Goal: Information Seeking & Learning: Understand process/instructions

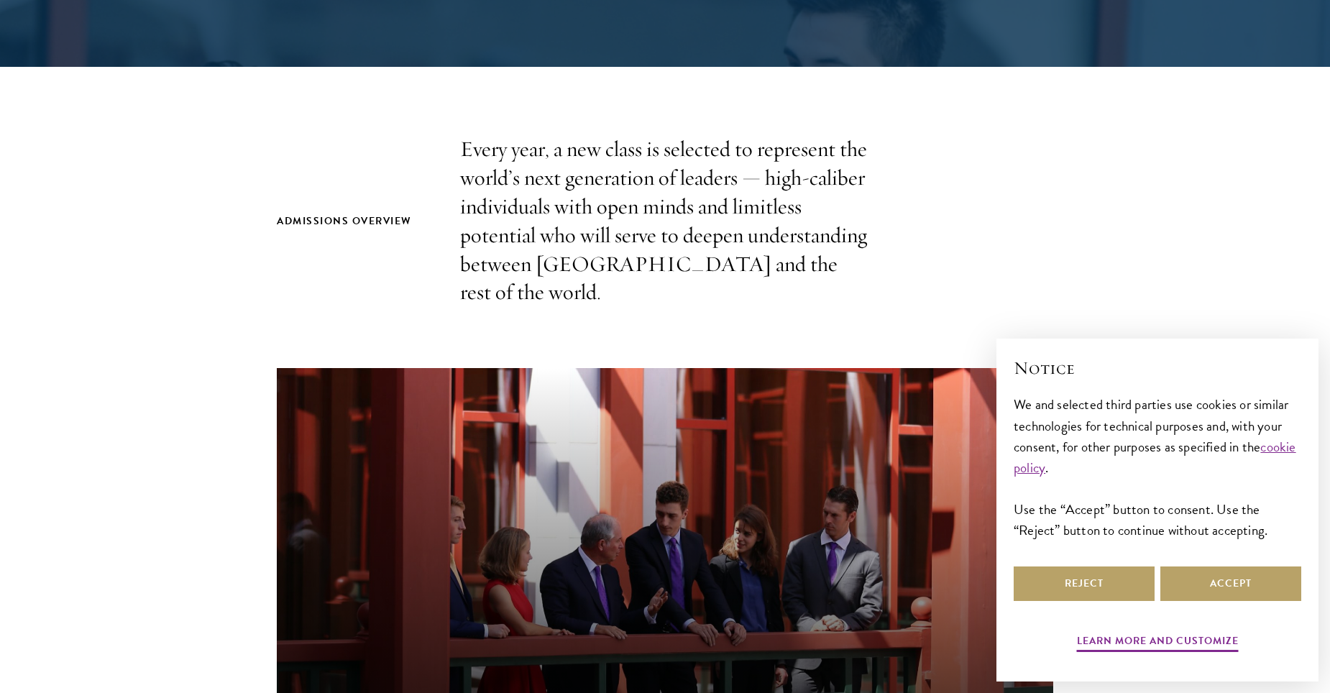
scroll to position [380, 0]
click at [1178, 569] on button "Accept" at bounding box center [1230, 584] width 141 height 35
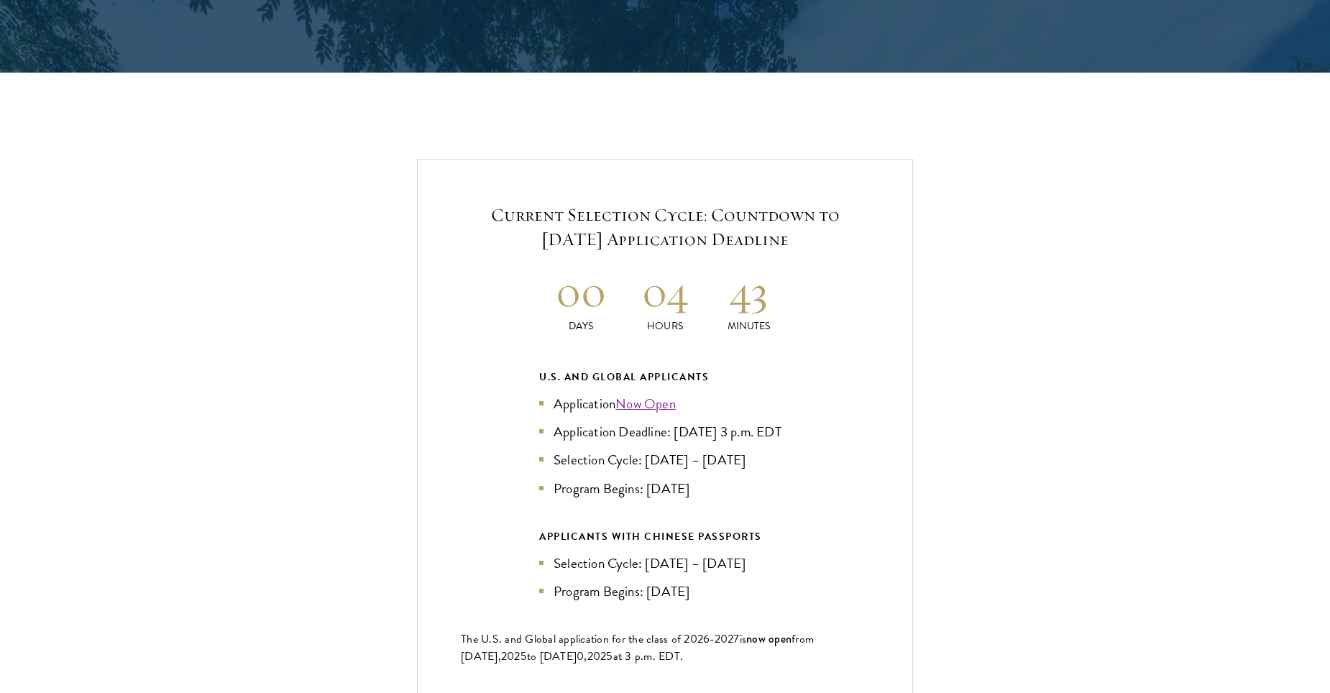
scroll to position [3001, 0]
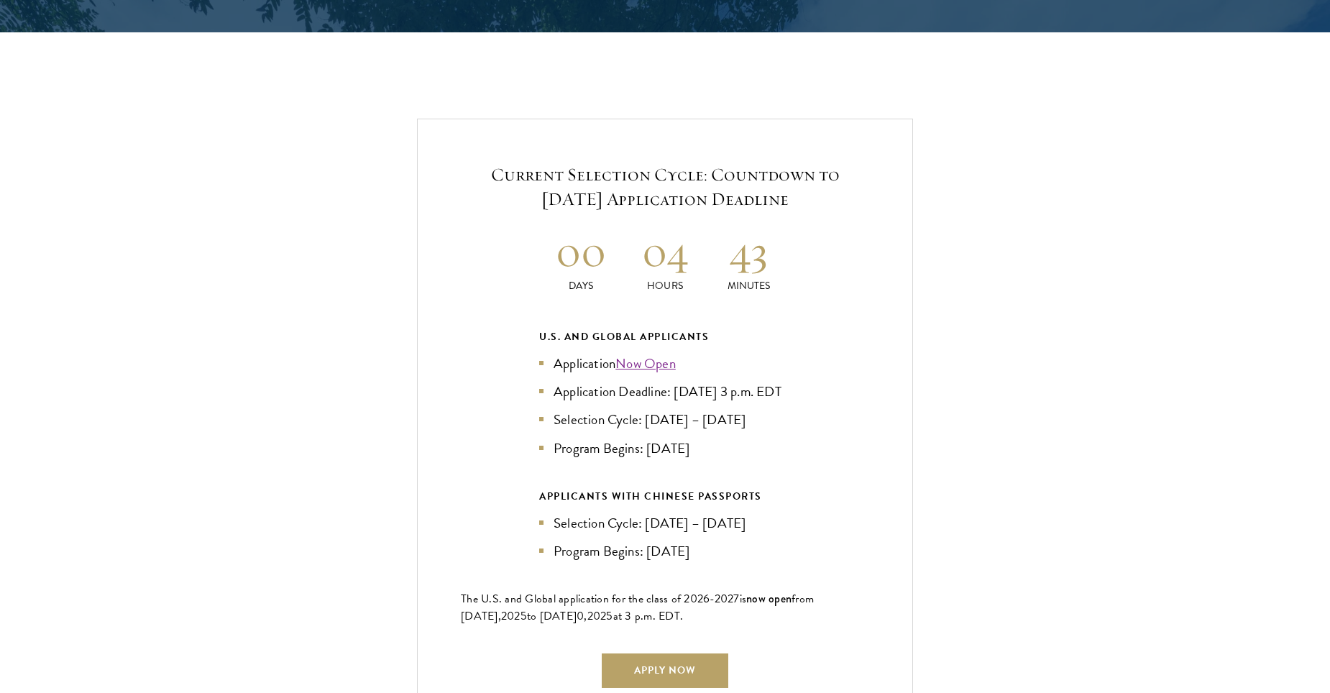
drag, startPoint x: 460, startPoint y: 135, endPoint x: 938, endPoint y: 579, distance: 651.7
click at [938, 579] on div "Current Selection Cycle: Countdown to September 10, 2025 Application Deadline 0…" at bounding box center [665, 425] width 1186 height 612
drag, startPoint x: 938, startPoint y: 579, endPoint x: 1018, endPoint y: 393, distance: 202.2
click at [1018, 393] on div "Current Selection Cycle: Countdown to September 10, 2025 Application Deadline 0…" at bounding box center [665, 425] width 1186 height 612
drag, startPoint x: 855, startPoint y: 606, endPoint x: 518, endPoint y: 221, distance: 512.1
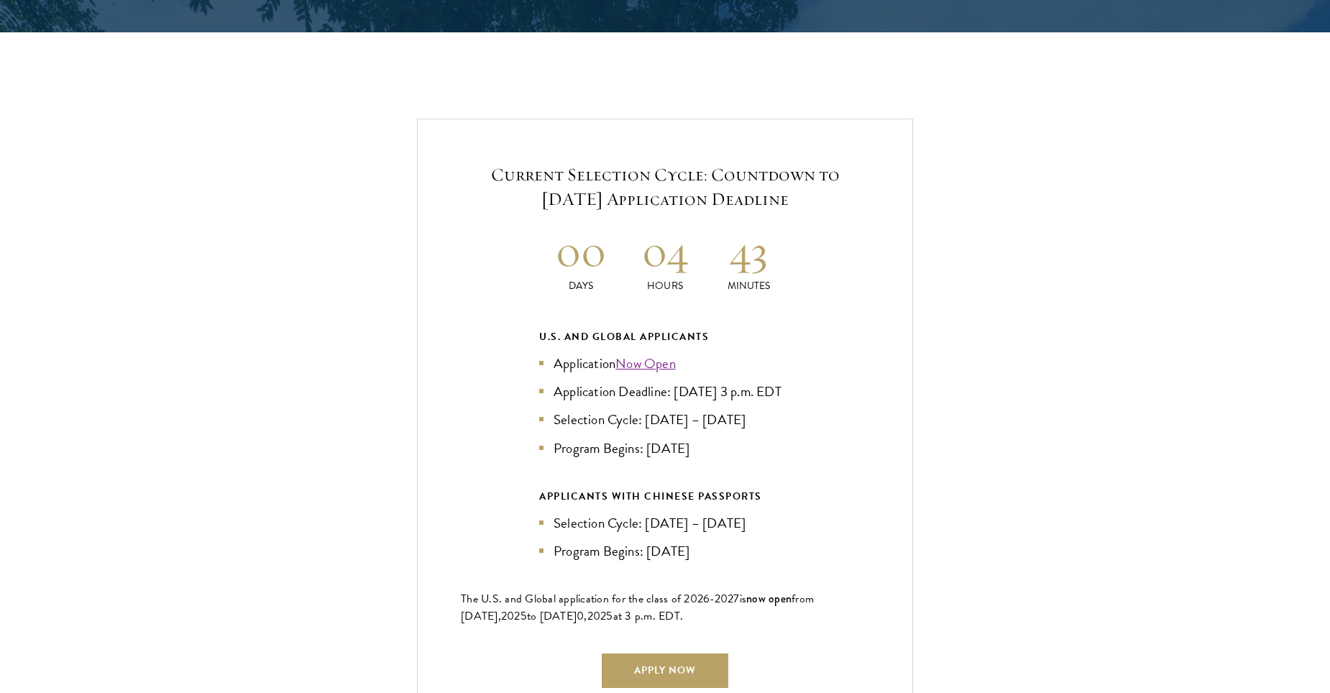
click at [518, 221] on div "Current Selection Cycle: Countdown to September 10, 2025 Application Deadline 0…" at bounding box center [665, 425] width 496 height 612
drag, startPoint x: 518, startPoint y: 221, endPoint x: 443, endPoint y: 270, distance: 89.3
click at [443, 270] on div "Current Selection Cycle: Countdown to September 10, 2025 Application Deadline 0…" at bounding box center [665, 425] width 496 height 612
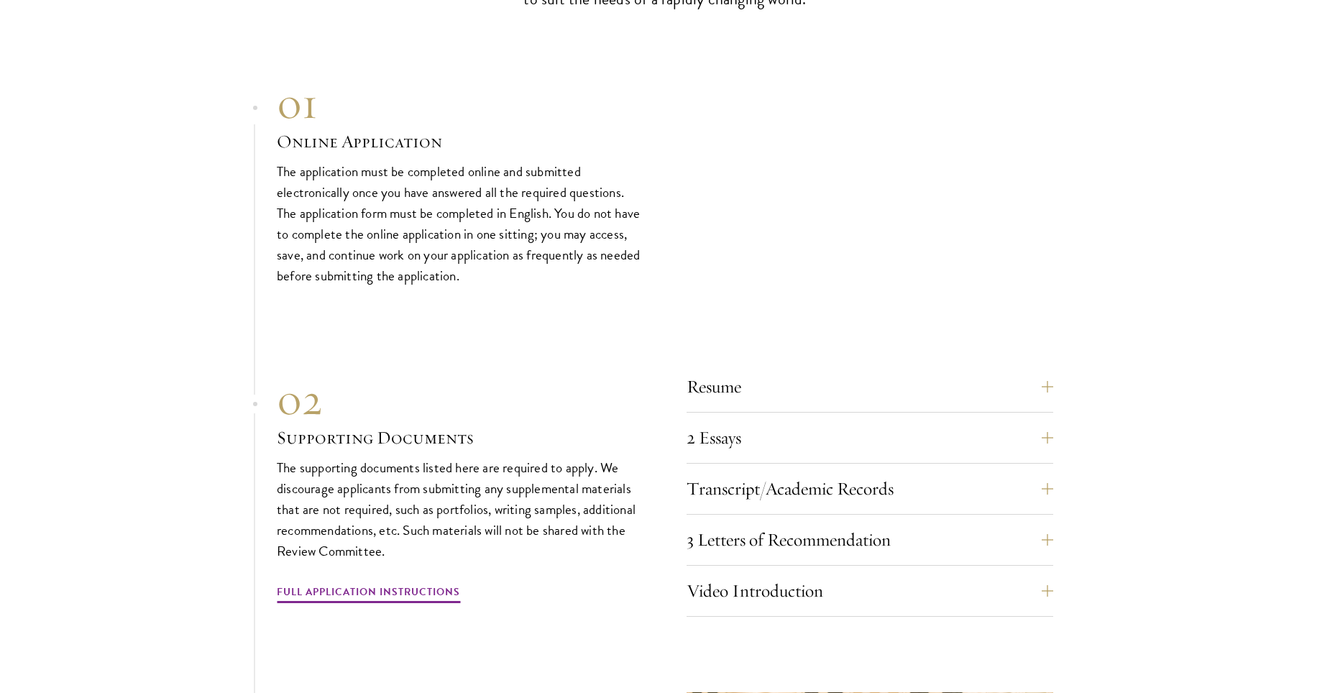
scroll to position [4480, 0]
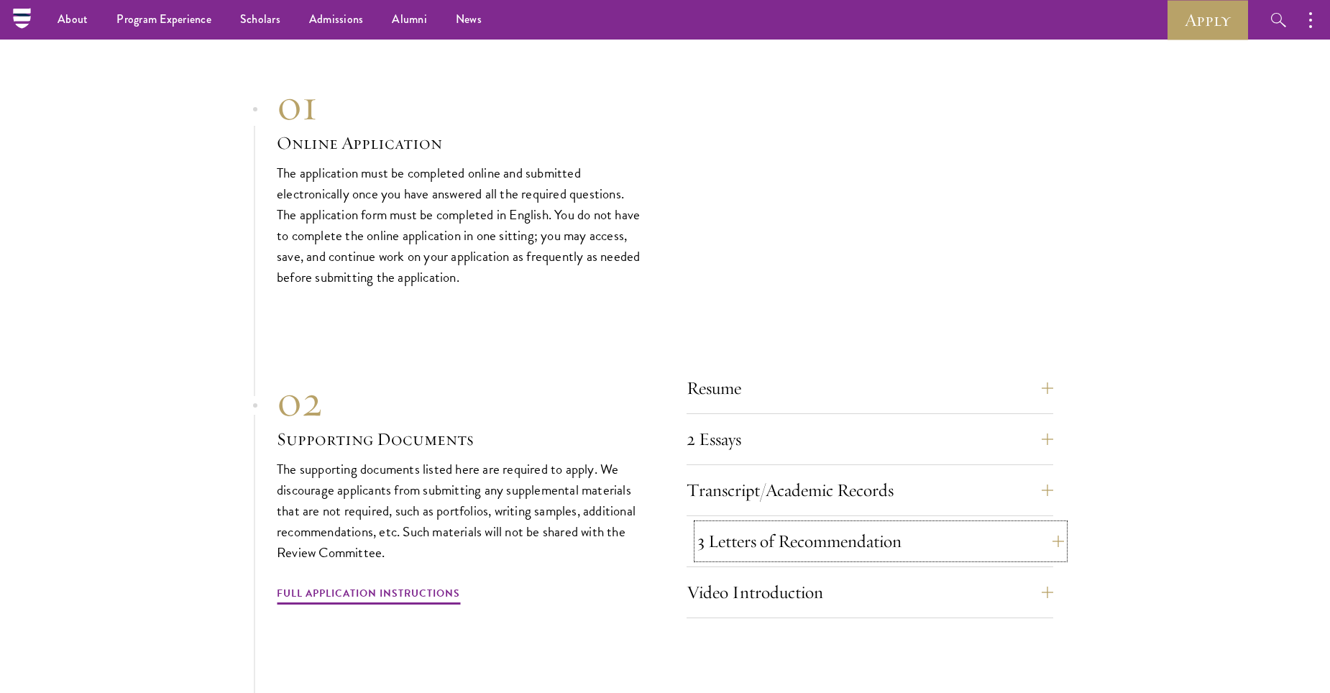
click at [770, 536] on button "3 Letters of Recommendation" at bounding box center [880, 541] width 367 height 35
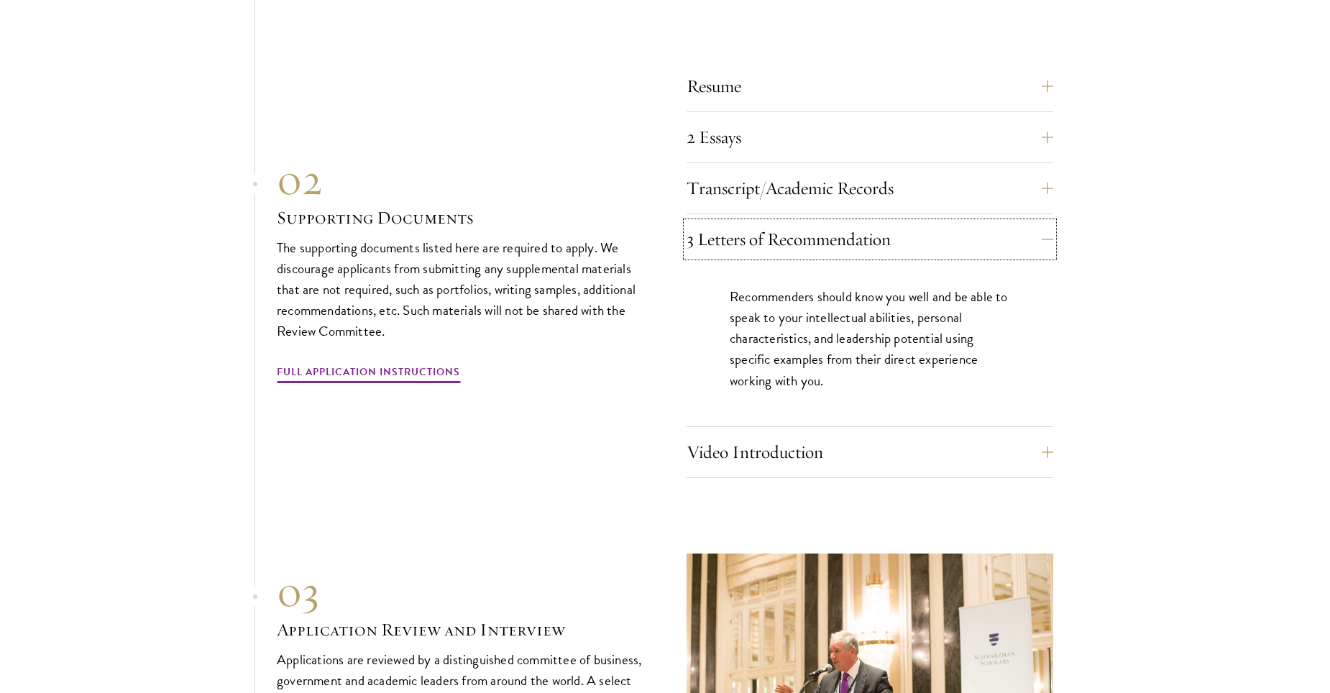
scroll to position [4804, 0]
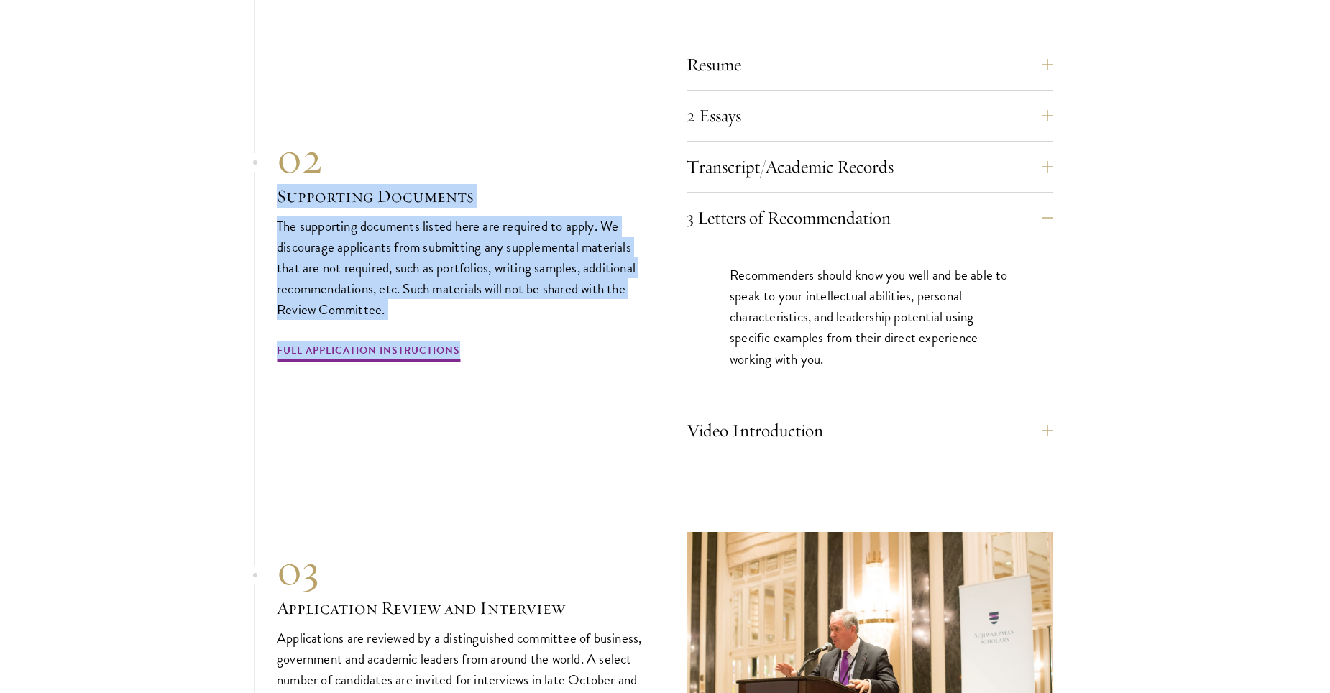
drag, startPoint x: 527, startPoint y: 365, endPoint x: 177, endPoint y: 178, distance: 396.9
click at [177, 178] on section "01 Online Application 01 Online Application The application must be completed o…" at bounding box center [665, 282] width 1330 height 1052
drag, startPoint x: 177, startPoint y: 178, endPoint x: 283, endPoint y: 283, distance: 149.0
click at [283, 283] on p "The supporting documents listed here are required to apply. We discourage appli…" at bounding box center [460, 268] width 367 height 104
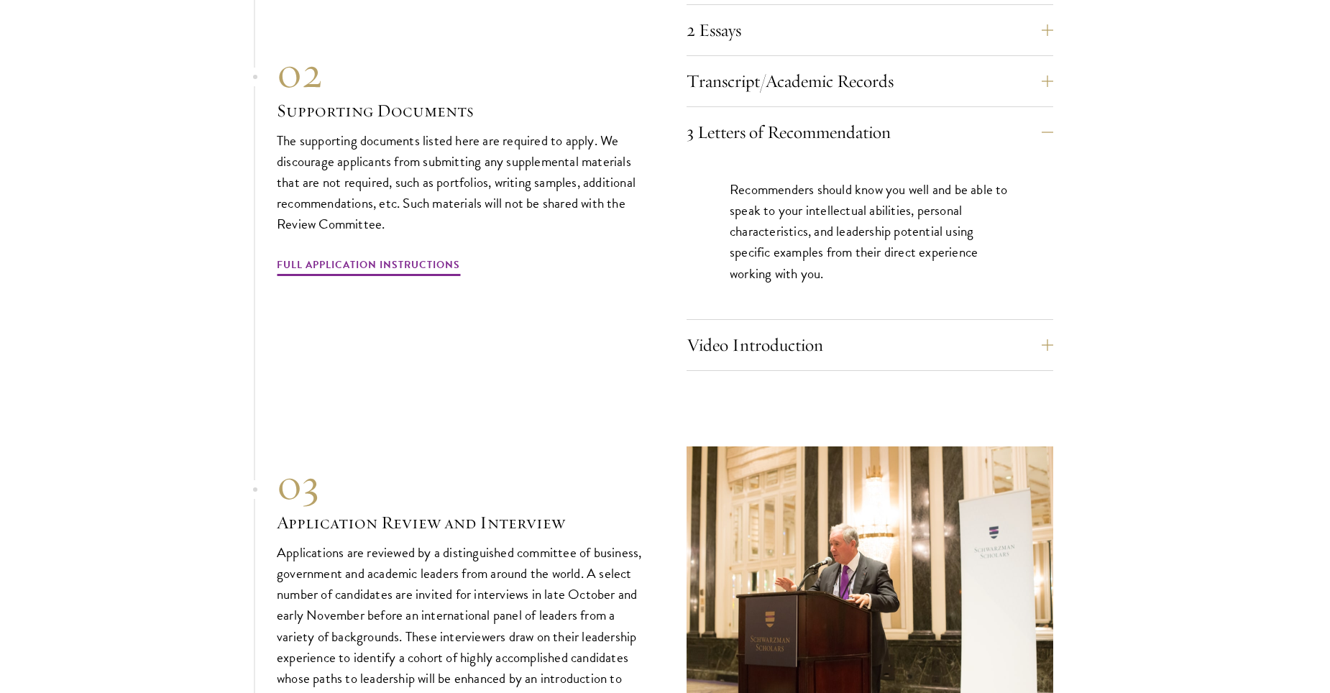
scroll to position [4891, 0]
click at [320, 264] on link "Full Application Instructions" at bounding box center [368, 266] width 183 height 22
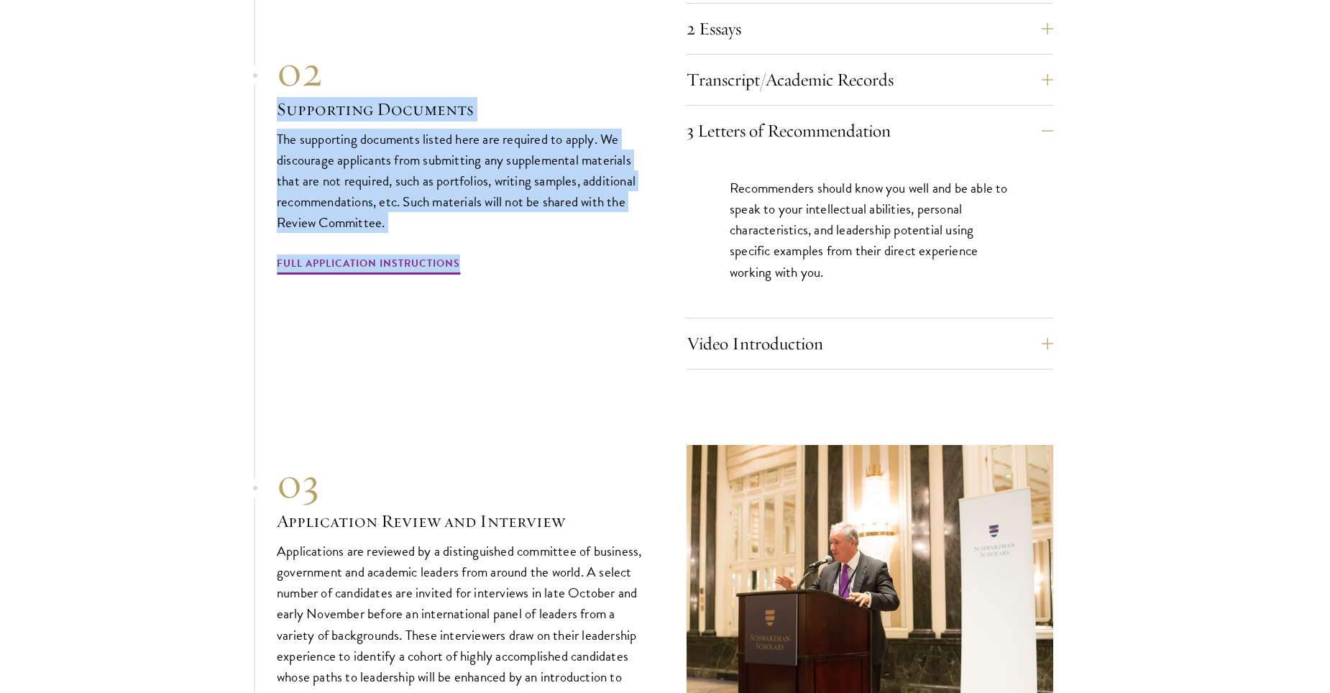
drag, startPoint x: 269, startPoint y: 114, endPoint x: 488, endPoint y: 231, distance: 248.6
click at [488, 231] on section "01 Online Application 01 Online Application The application must be completed o…" at bounding box center [665, 195] width 1330 height 1052
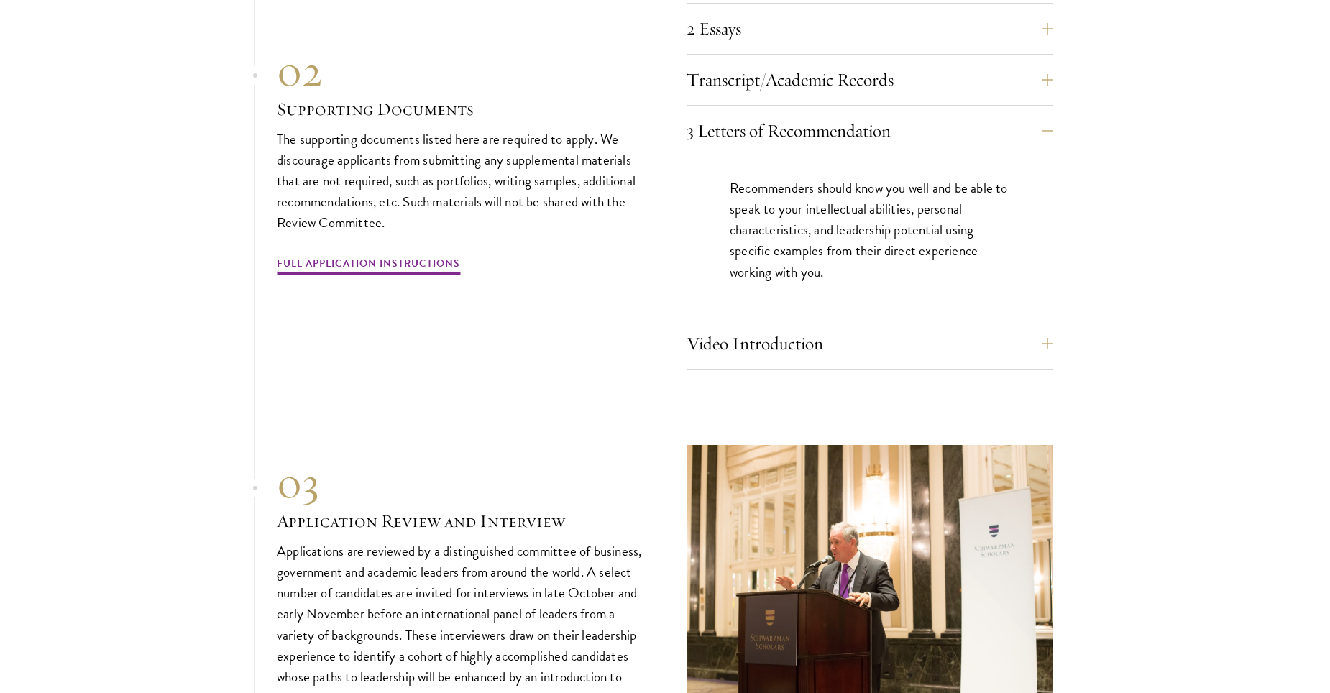
click at [492, 230] on div "02 Supporting Documents The supporting documents listed here are required to ap…" at bounding box center [460, 161] width 367 height 232
click at [782, 311] on div "3 Letters of Recommendation Recommenders should know you well and be able to sp…" at bounding box center [870, 216] width 367 height 205
click at [771, 348] on button "Video Introduction" at bounding box center [880, 343] width 367 height 35
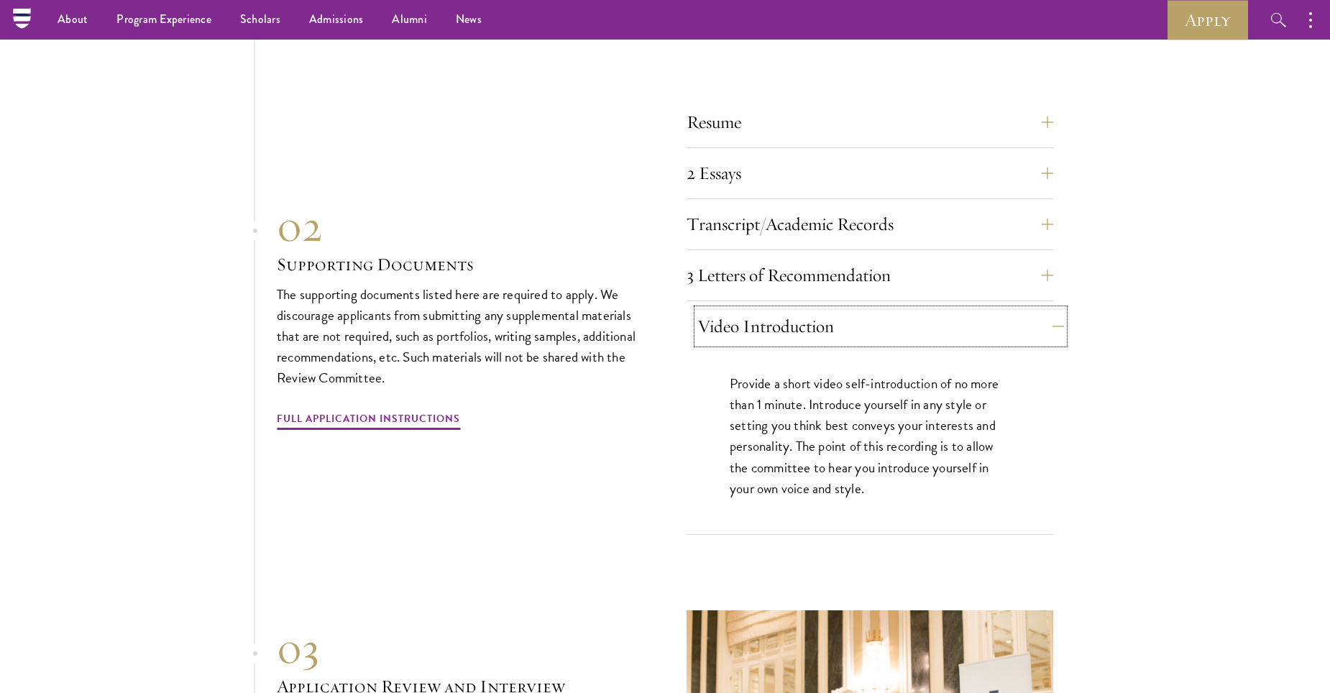
scroll to position [4726, 0]
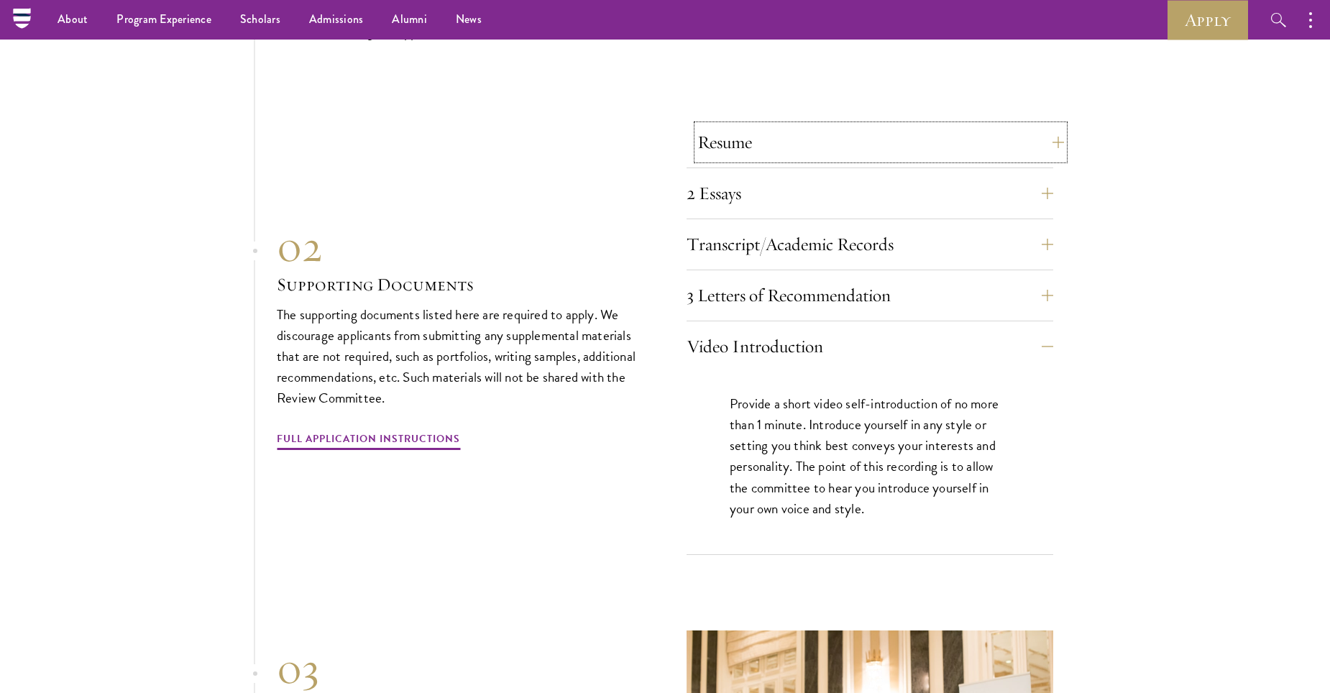
click at [870, 151] on button "Resume" at bounding box center [880, 142] width 367 height 35
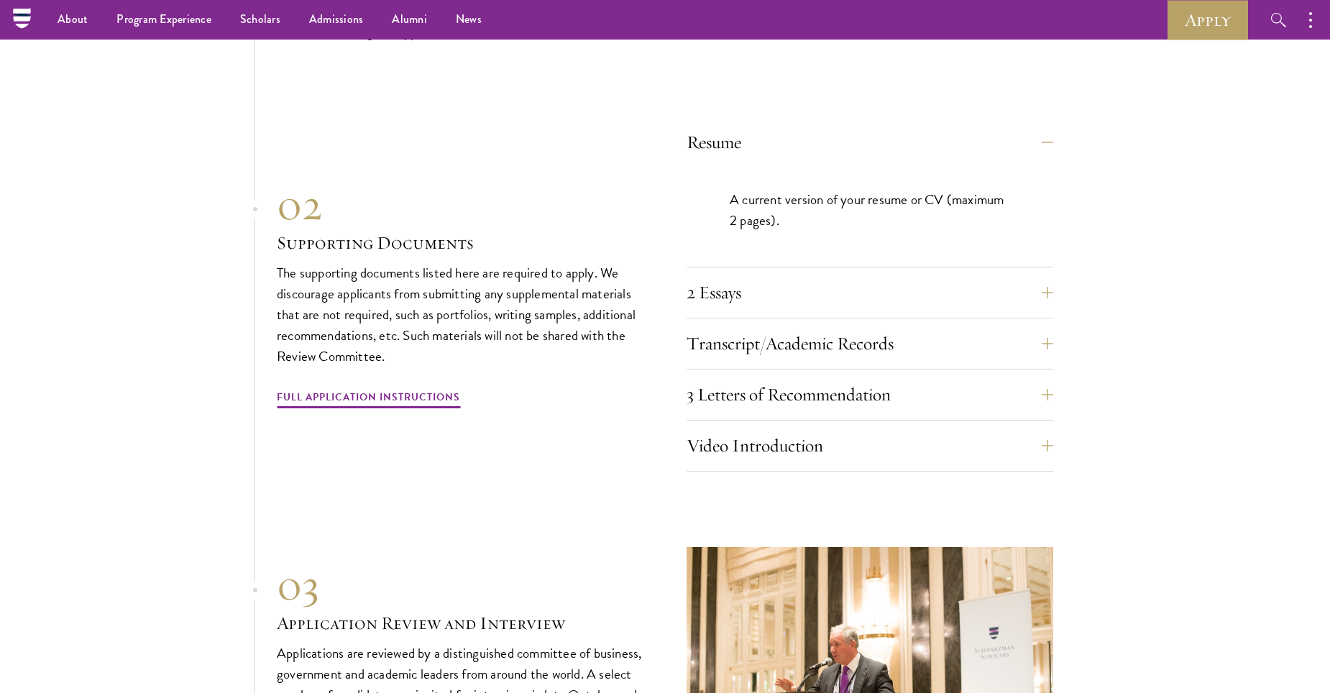
click at [856, 306] on div "2 Essays The two required essays are a Leadership Essay (750 words) and a State…" at bounding box center [870, 296] width 367 height 43
click at [846, 285] on button "2 Essays" at bounding box center [880, 292] width 367 height 35
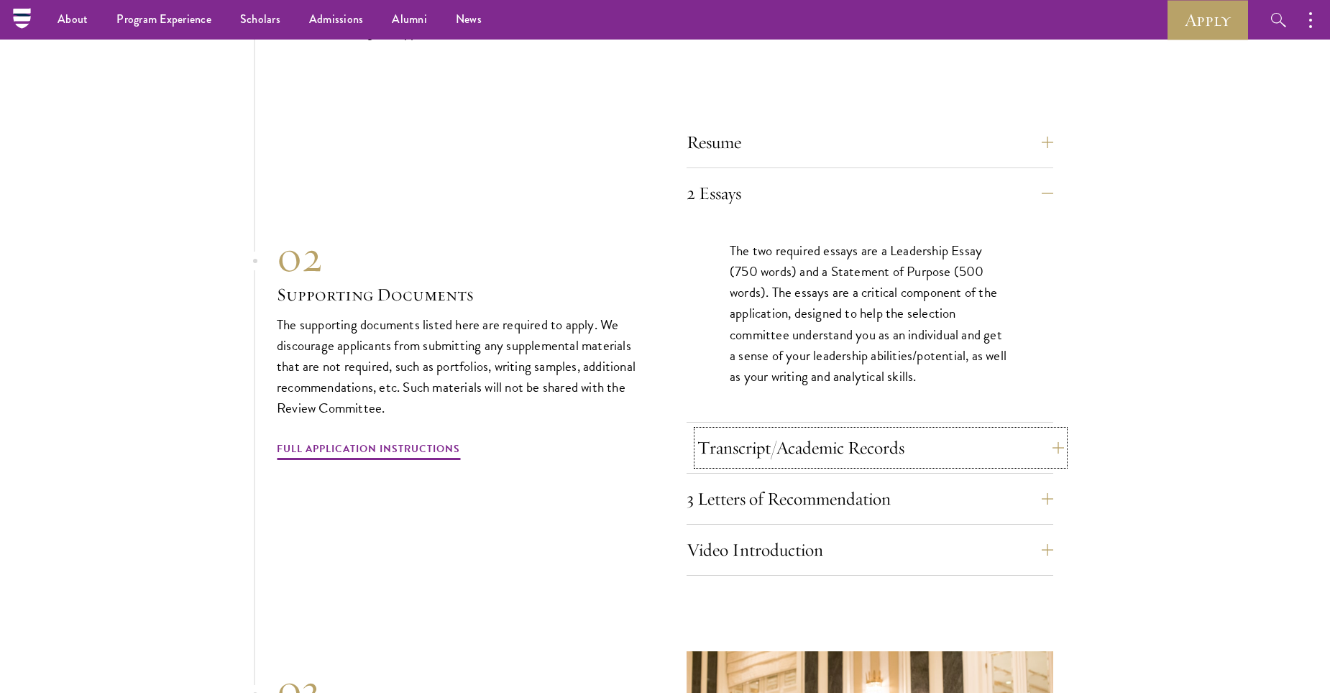
click at [784, 444] on button "Transcript/Academic Records" at bounding box center [880, 448] width 367 height 35
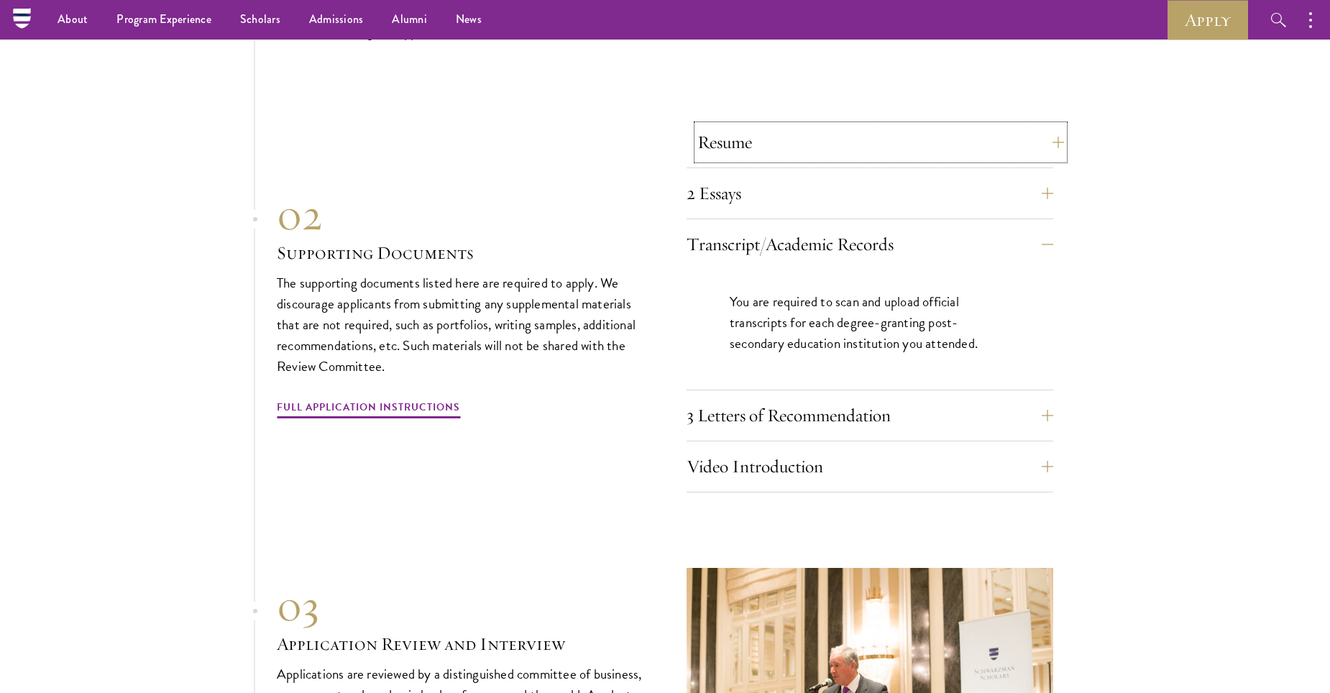
click at [794, 134] on button "Resume" at bounding box center [880, 142] width 367 height 35
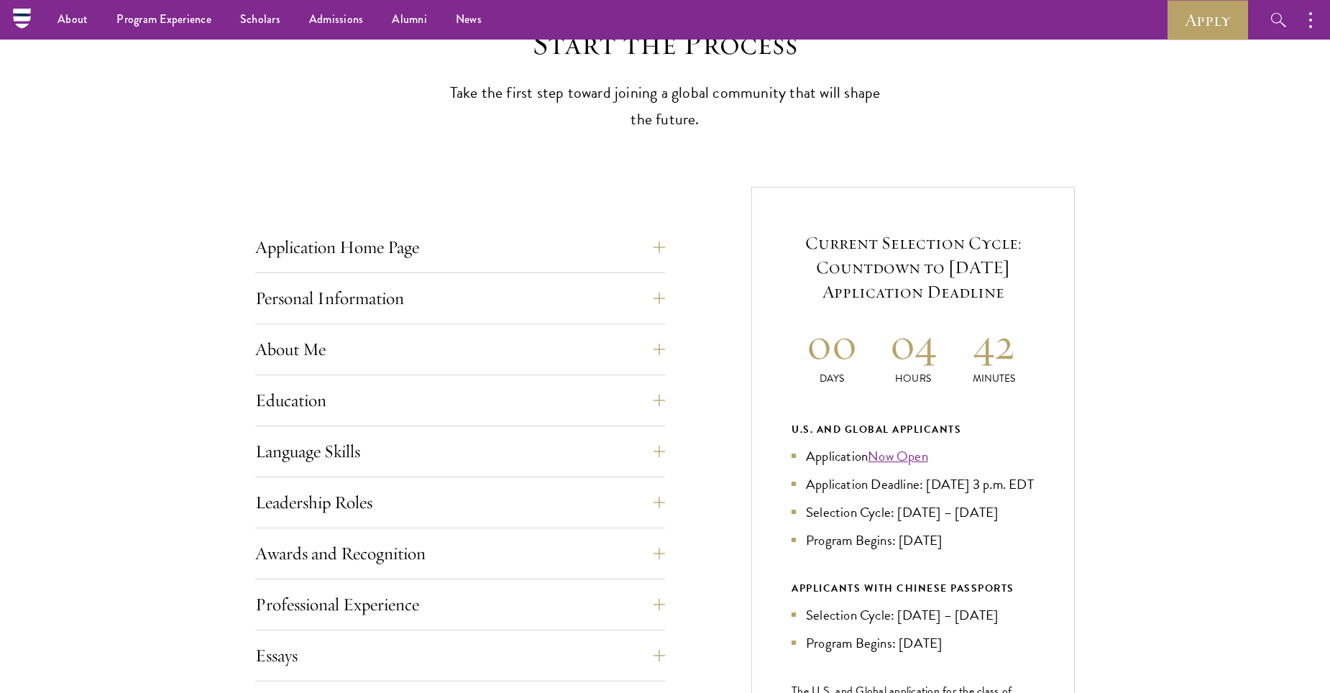
scroll to position [394, 0]
drag, startPoint x: 869, startPoint y: 367, endPoint x: 1074, endPoint y: 370, distance: 205.7
click at [1074, 370] on div "Current Selection Cycle: Countdown to [DATE] Application Deadline 00 Days 04 Ho…" at bounding box center [913, 543] width 324 height 710
click at [516, 480] on div "Application Home Page The online application form must be completed in English.…" at bounding box center [460, 635] width 410 height 809
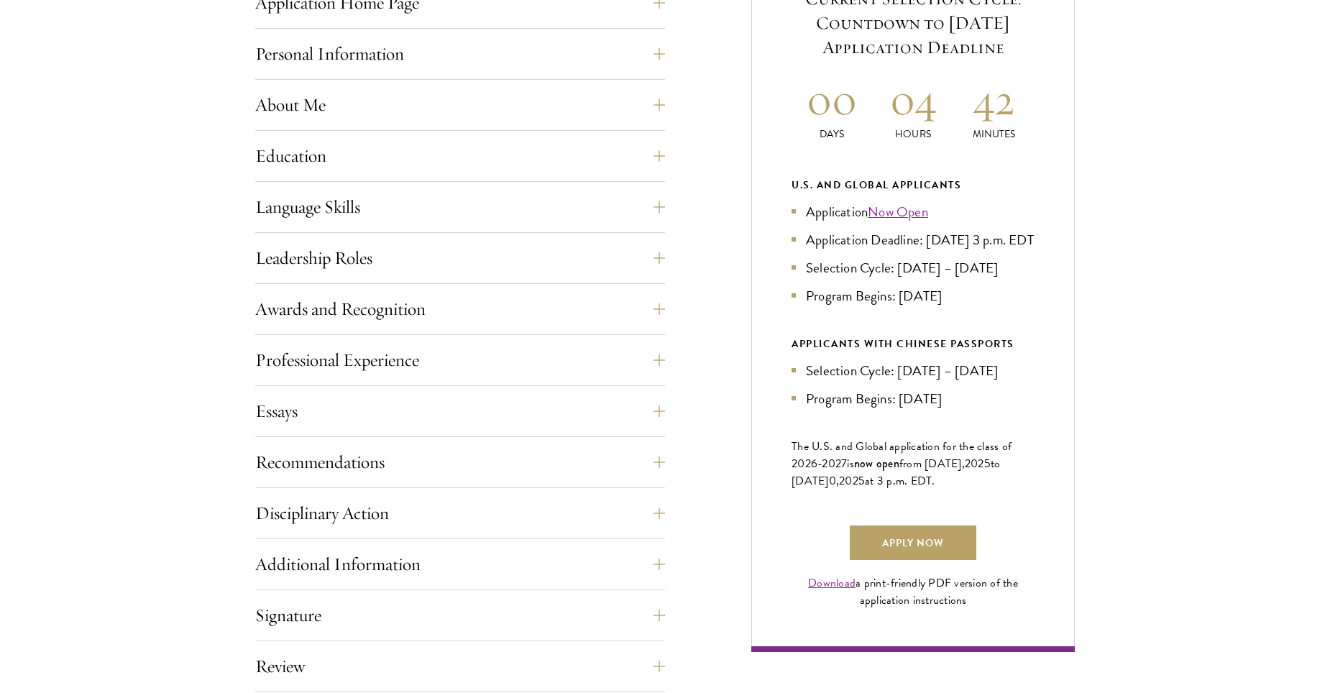
scroll to position [707, 0]
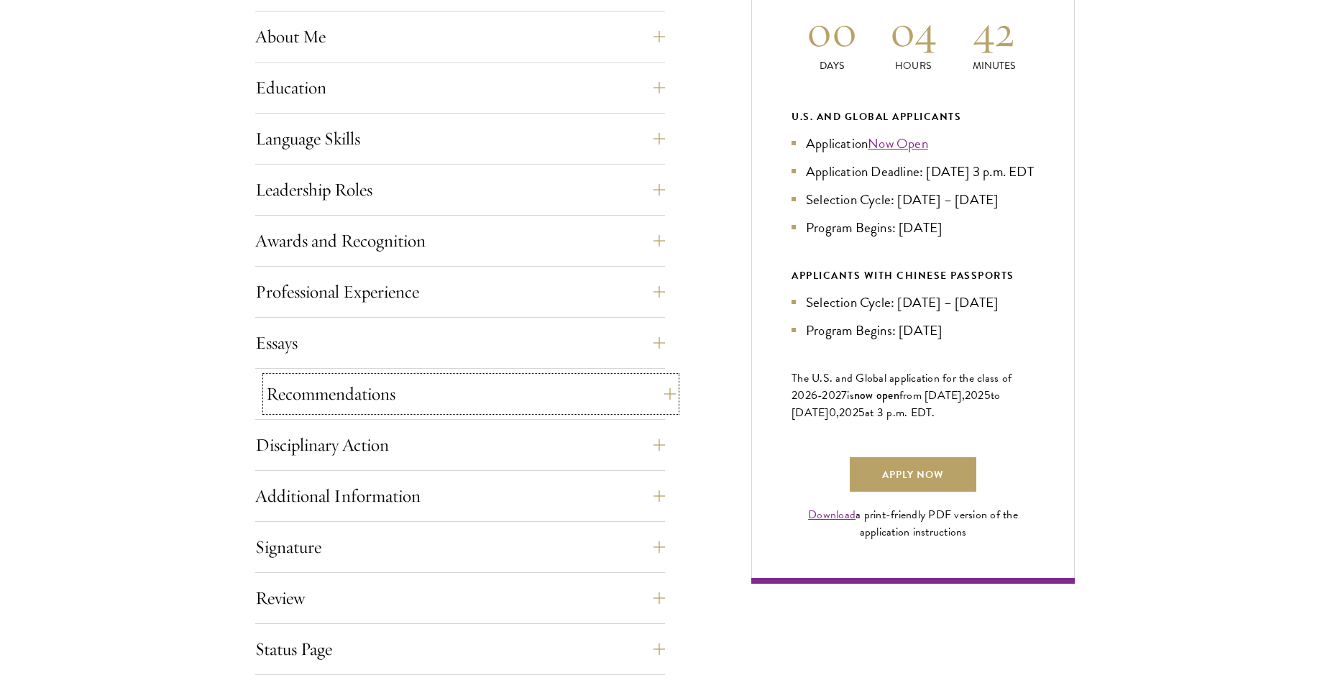
click at [614, 395] on button "Recommendations" at bounding box center [471, 394] width 410 height 35
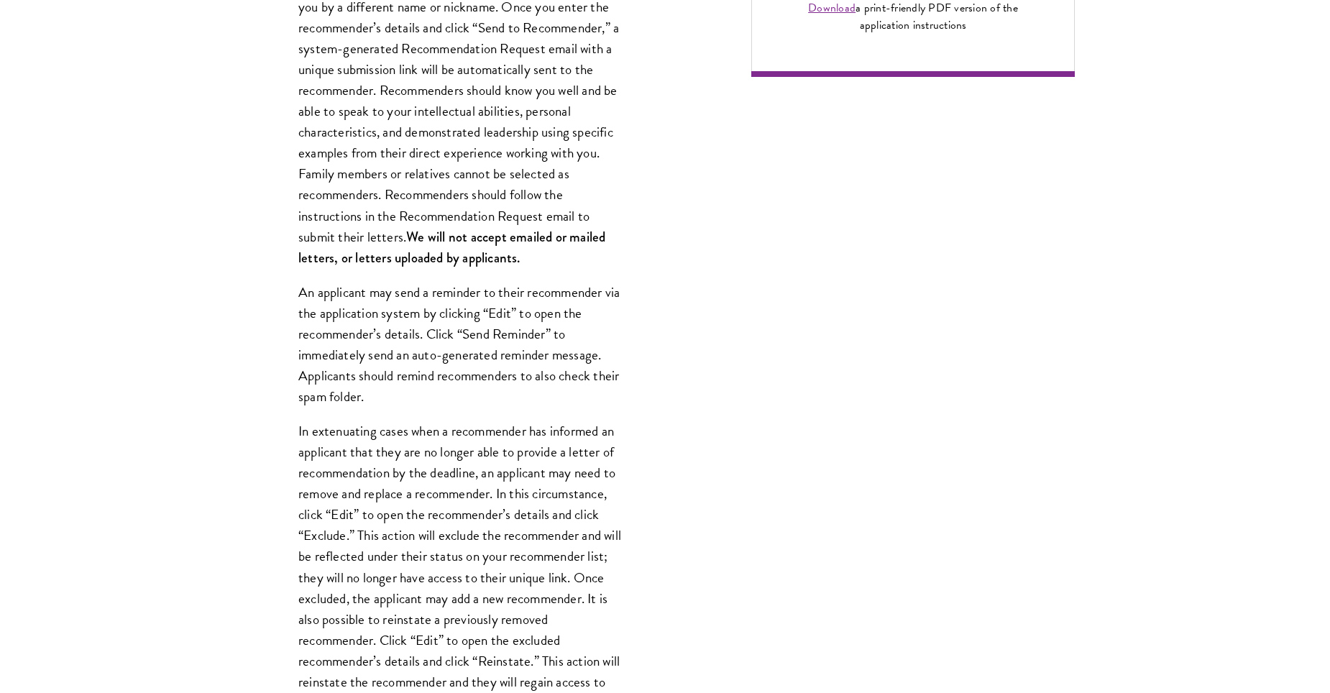
scroll to position [1215, 0]
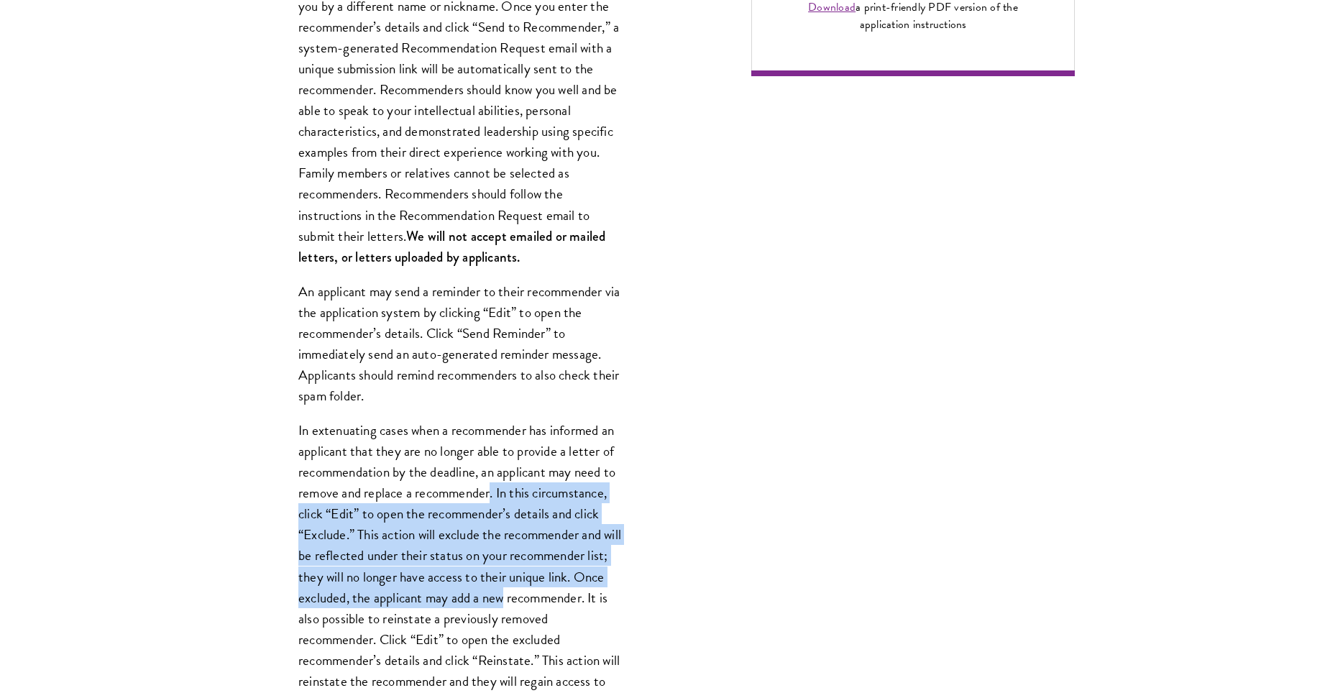
drag, startPoint x: 492, startPoint y: 492, endPoint x: 620, endPoint y: 597, distance: 165.5
click at [620, 597] on p "In extenuating cases when a recommender has informed an applicant that they are…" at bounding box center [460, 576] width 324 height 313
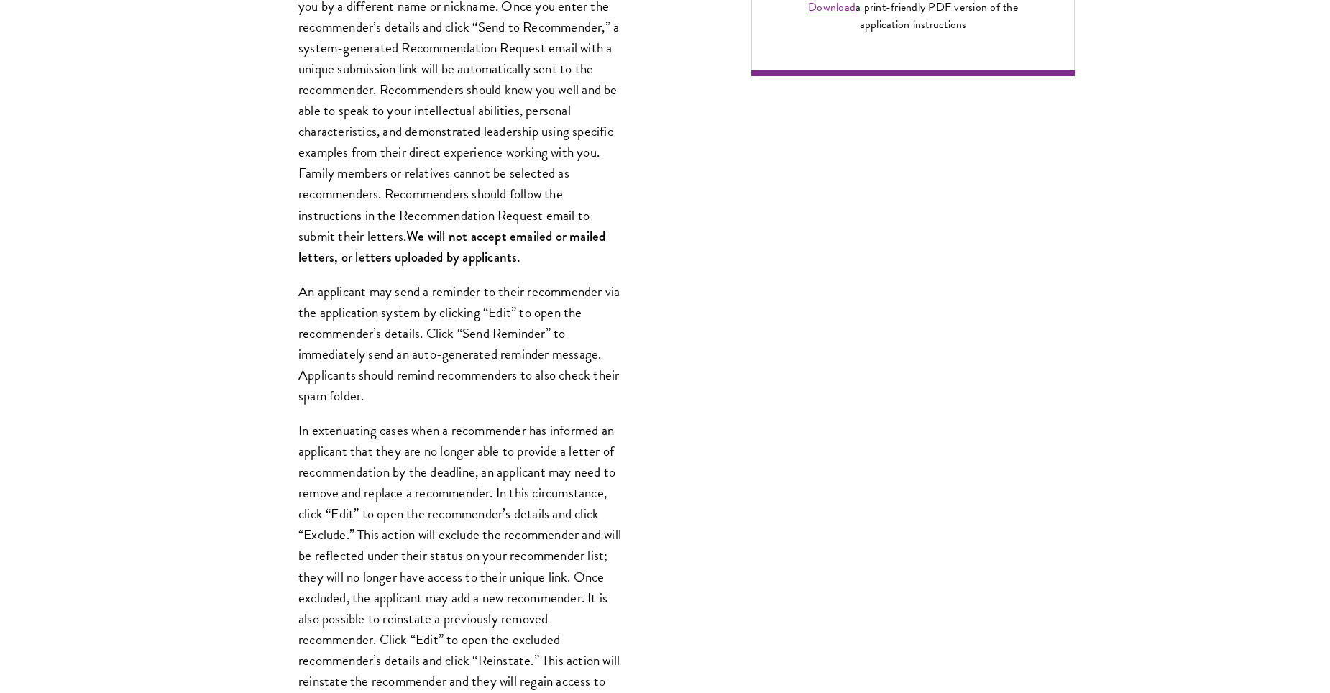
drag, startPoint x: 620, startPoint y: 597, endPoint x: 550, endPoint y: 623, distance: 74.4
click at [550, 623] on p "In extenuating cases when a recommender has informed an applicant that they are…" at bounding box center [460, 576] width 324 height 313
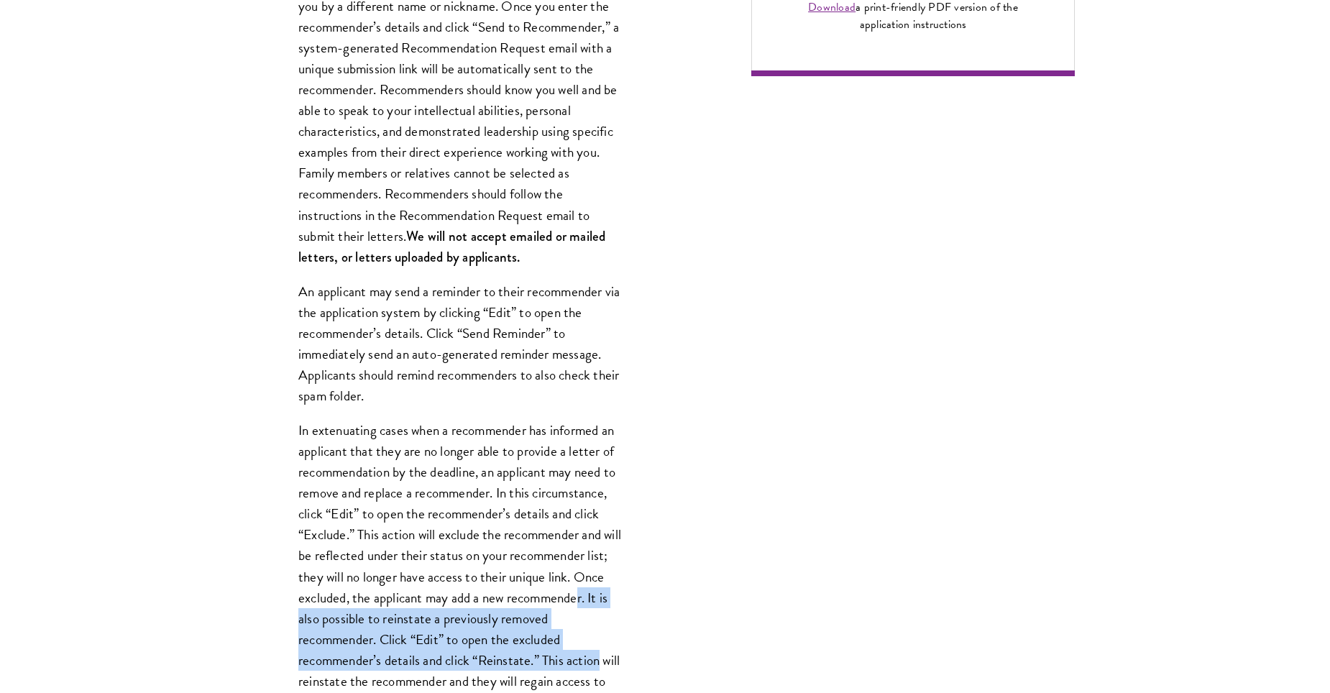
drag, startPoint x: 370, startPoint y: 618, endPoint x: 608, endPoint y: 667, distance: 242.8
click at [608, 667] on p "In extenuating cases when a recommender has informed an applicant that they are…" at bounding box center [460, 576] width 324 height 313
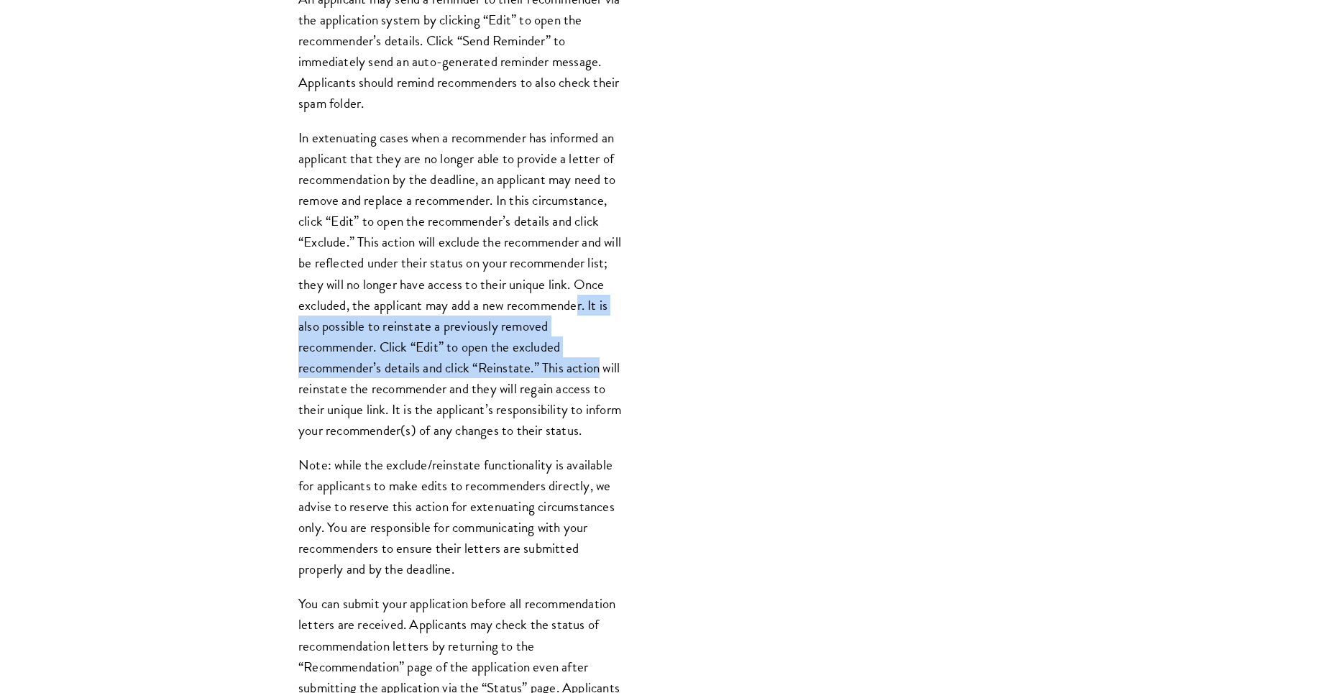
scroll to position [1508, 0]
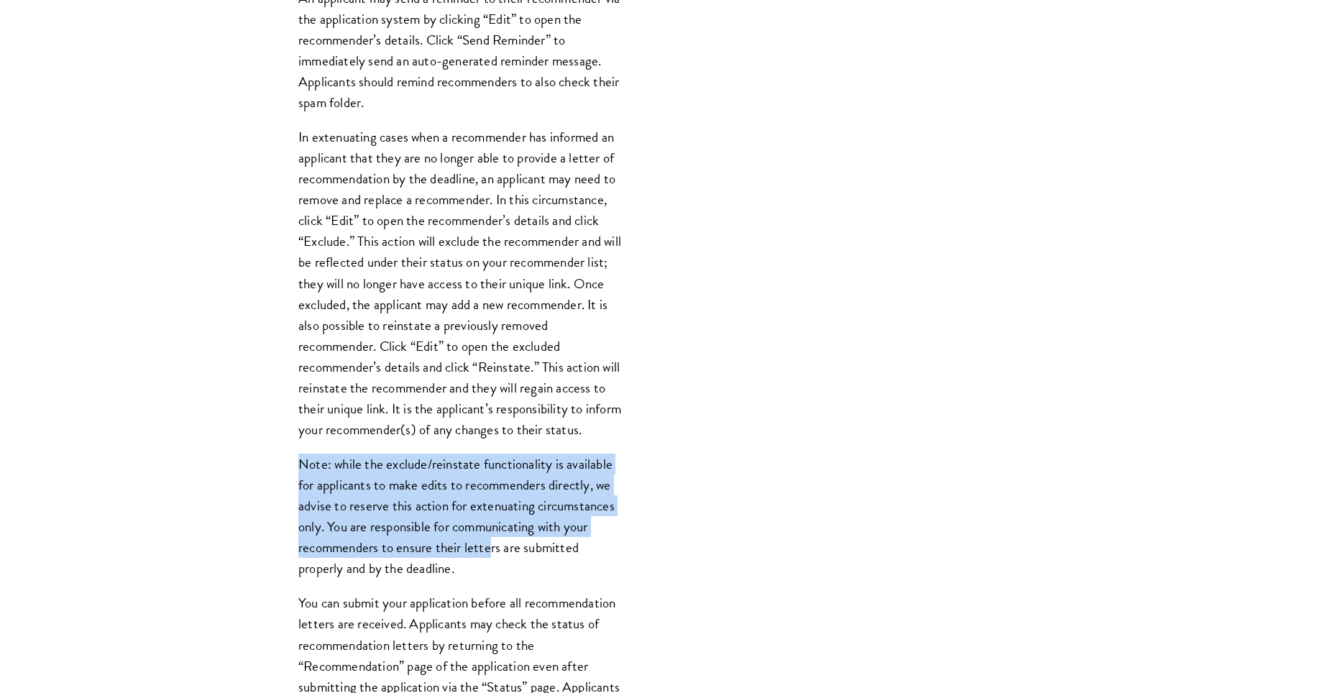
drag, startPoint x: 491, startPoint y: 577, endPoint x: 238, endPoint y: 474, distance: 273.4
click at [238, 474] on div "Start the Process Take the first step toward joining a global community that wi…" at bounding box center [665, 6] width 1330 height 2193
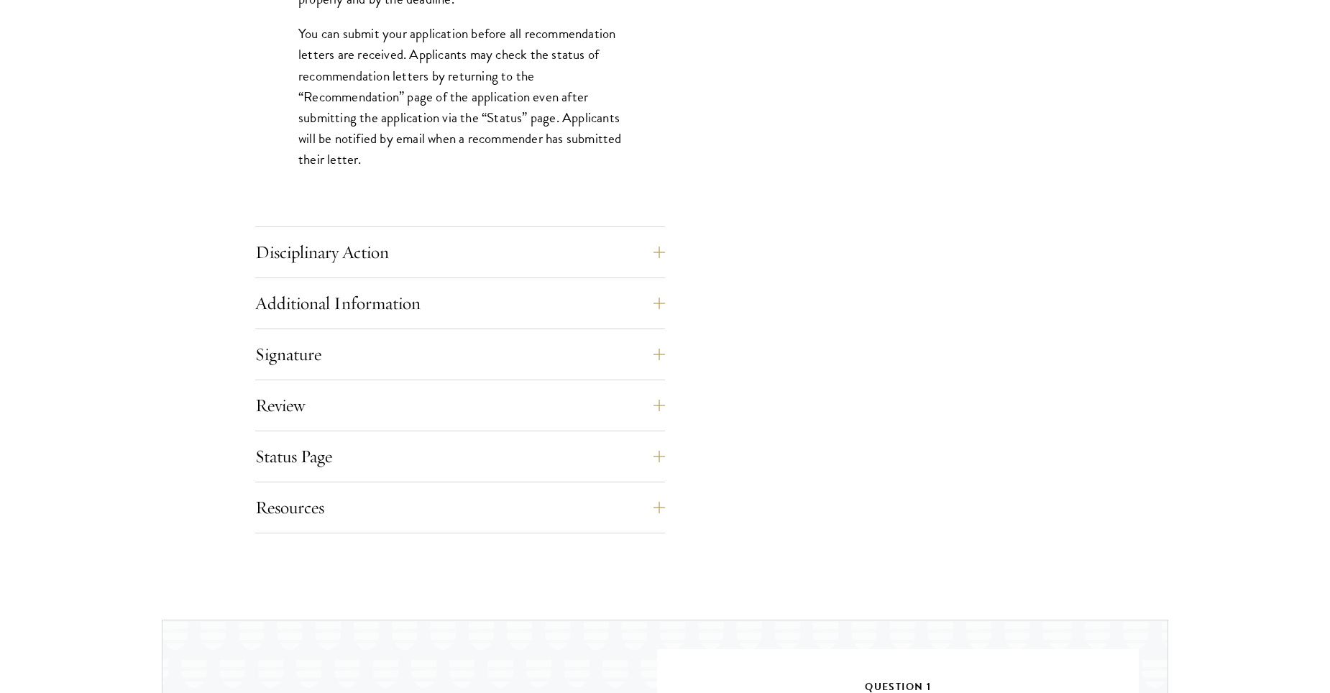
scroll to position [2124, 0]
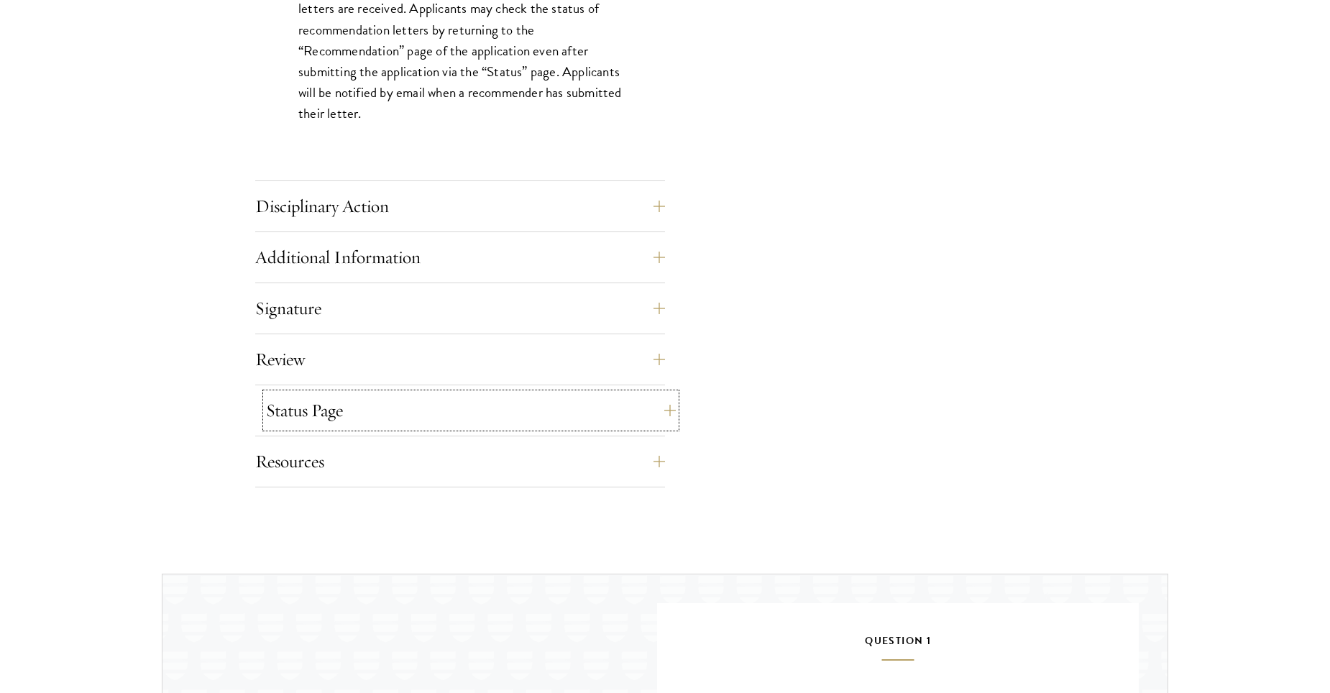
click at [496, 407] on button "Status Page" at bounding box center [471, 410] width 410 height 35
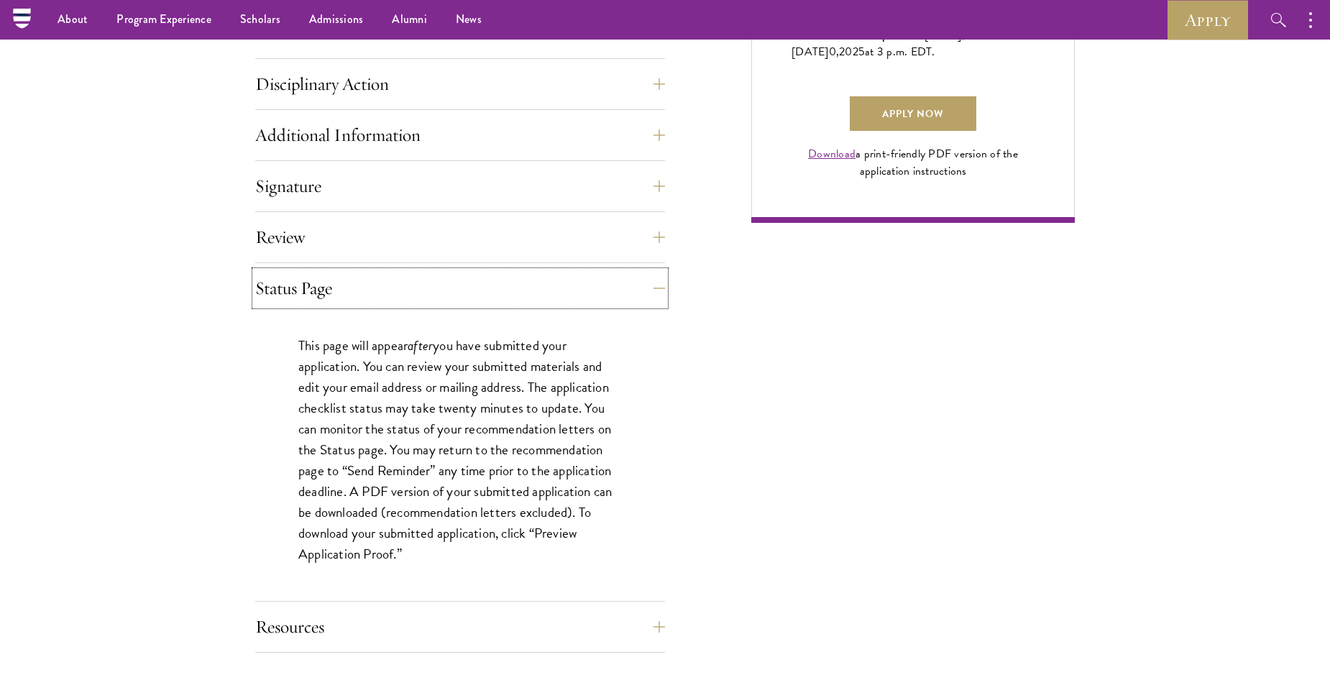
scroll to position [1070, 0]
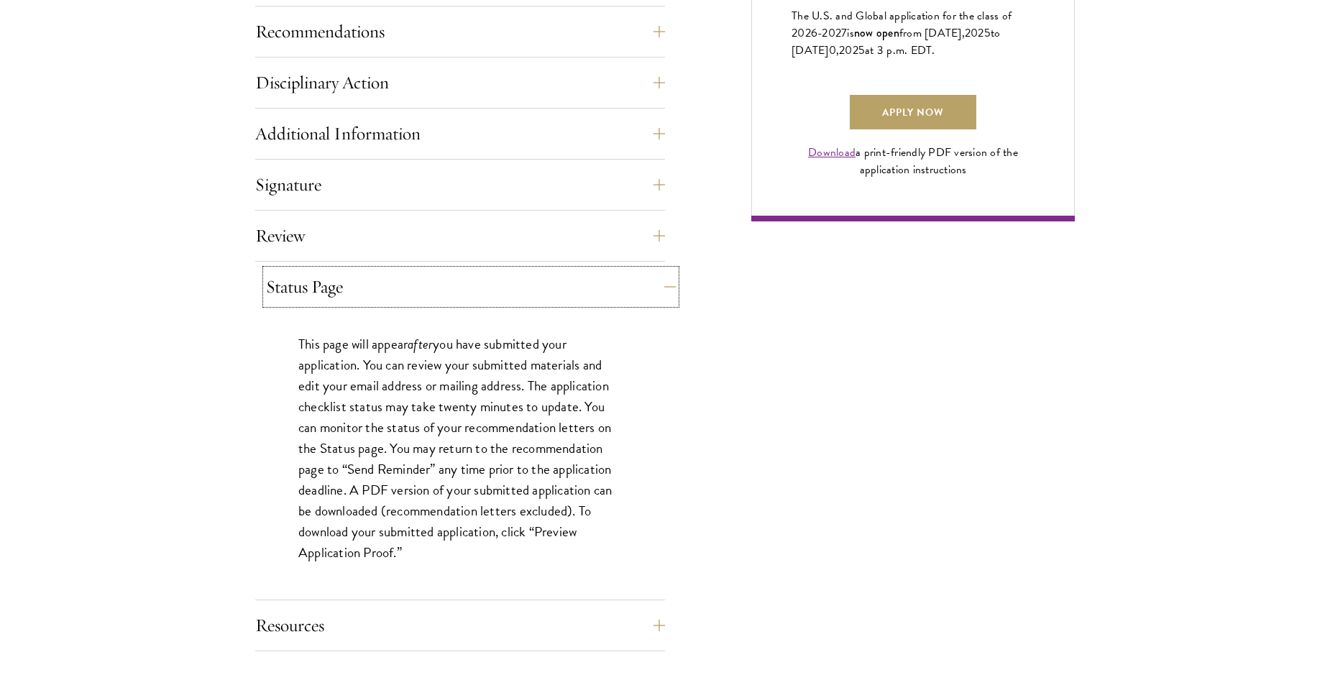
click at [408, 298] on button "Status Page" at bounding box center [471, 287] width 410 height 35
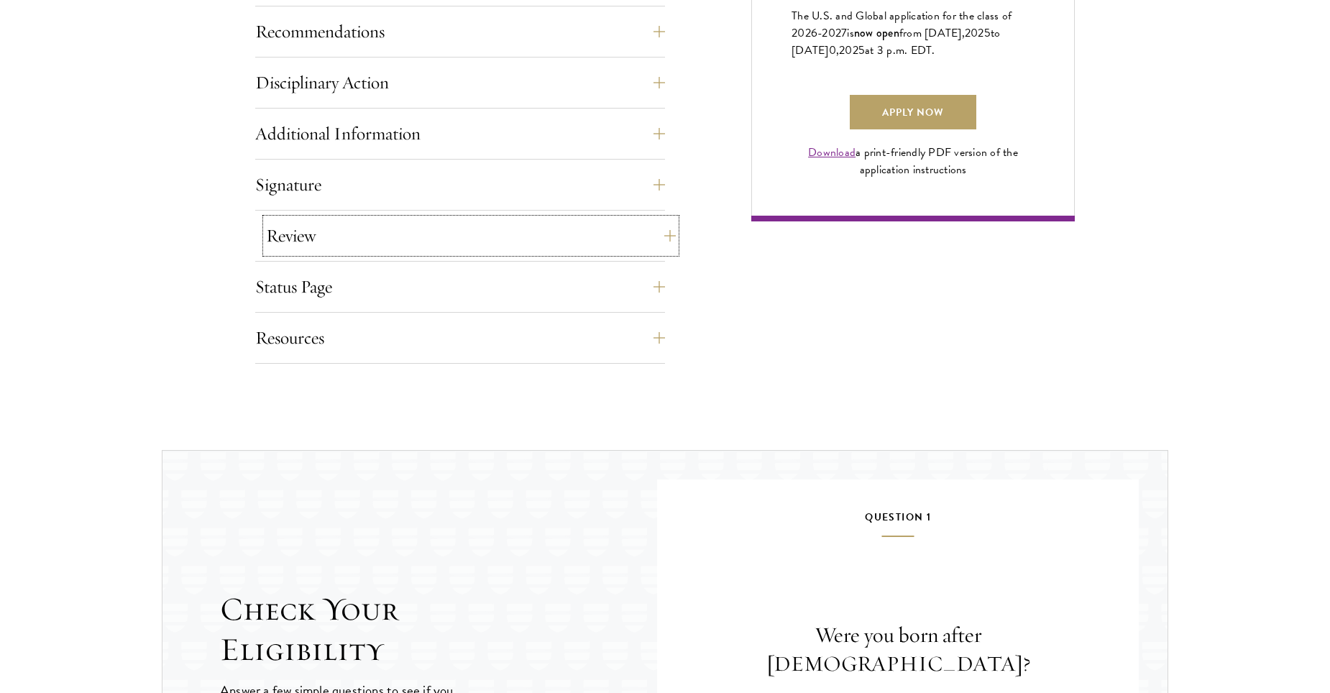
click at [375, 231] on button "Review" at bounding box center [471, 236] width 410 height 35
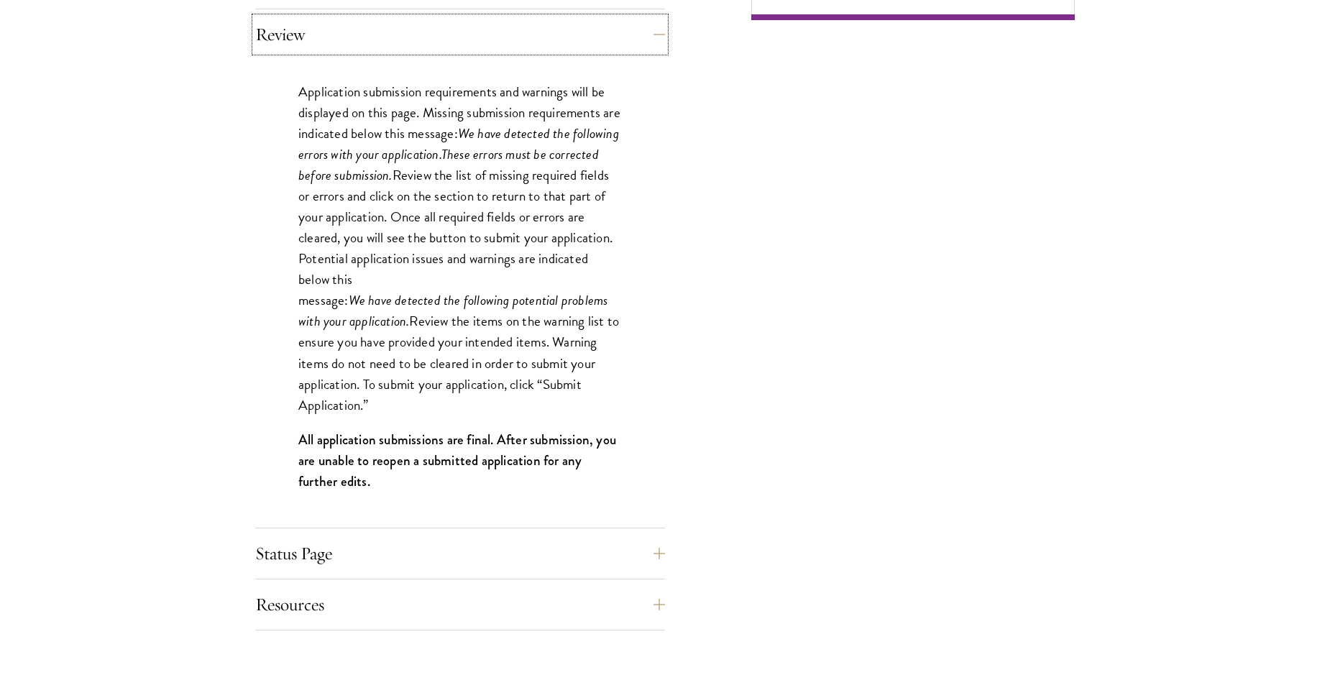
scroll to position [1322, 0]
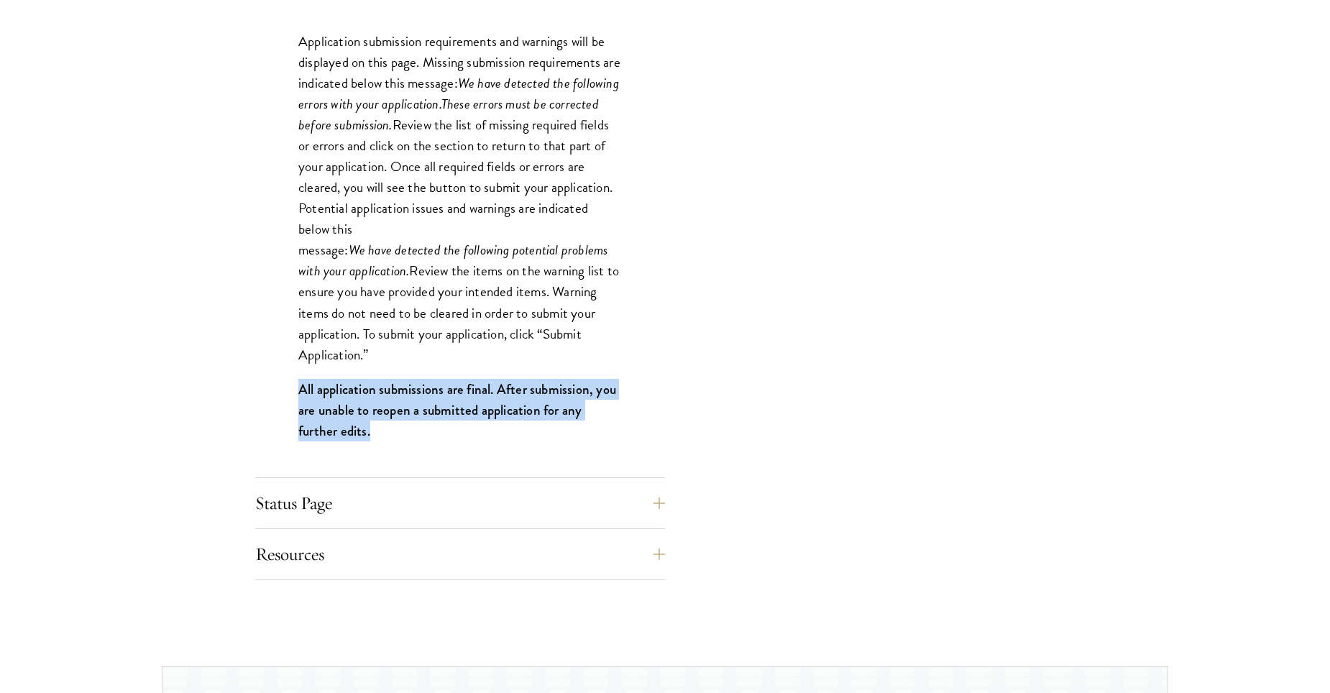
drag, startPoint x: 409, startPoint y: 444, endPoint x: 283, endPoint y: 384, distance: 139.9
click at [283, 384] on div "Application submission requirements and warnings will be displayed on this page…" at bounding box center [460, 243] width 410 height 468
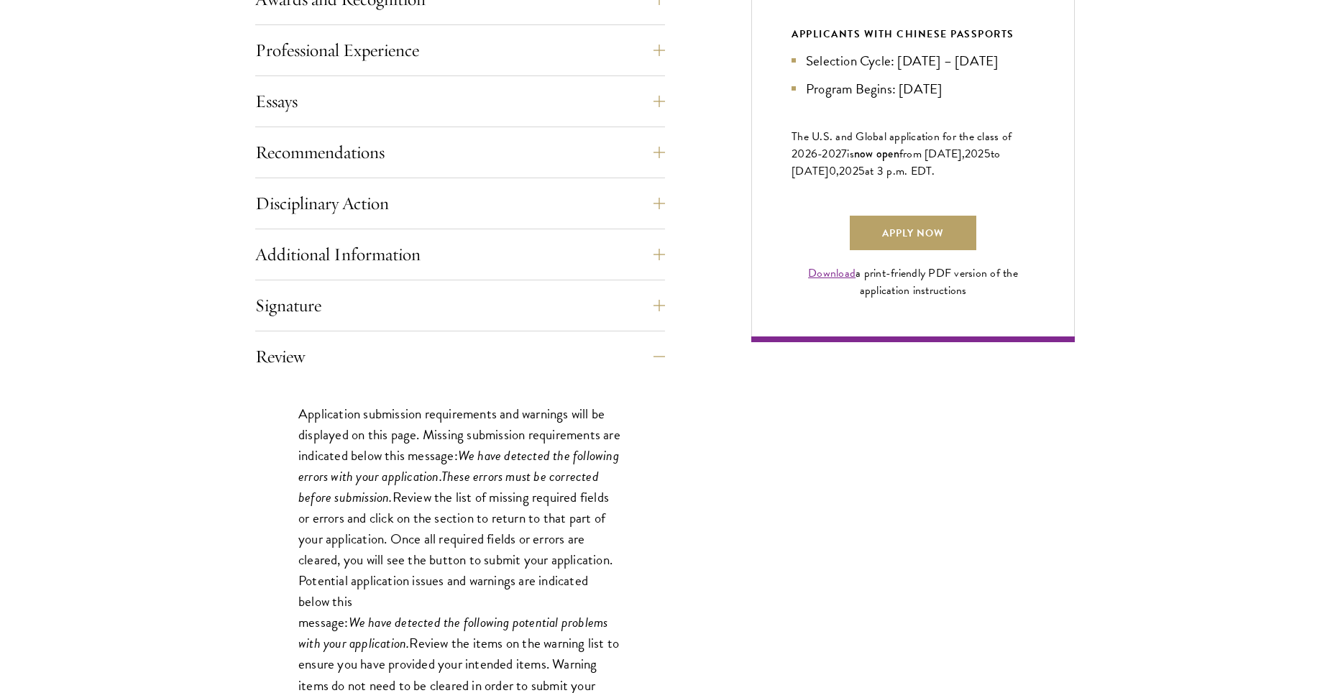
scroll to position [948, 0]
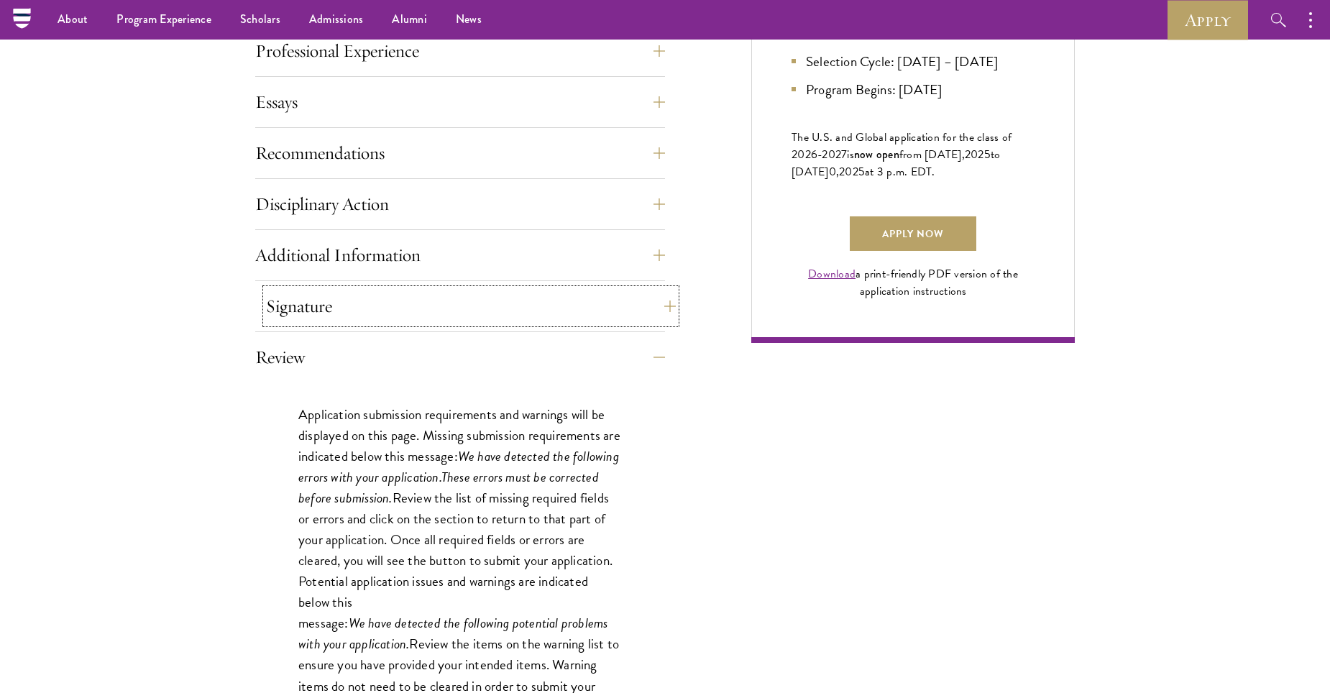
click at [319, 311] on button "Signature" at bounding box center [471, 306] width 410 height 35
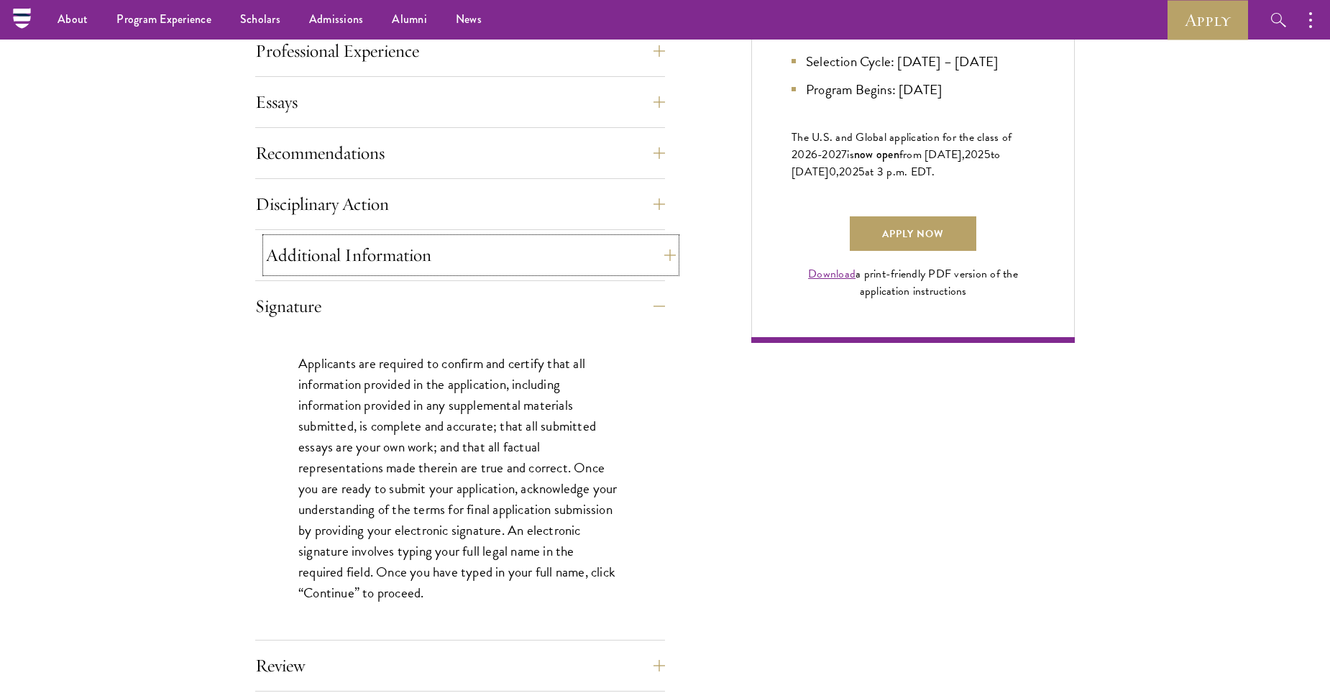
click at [320, 238] on button "Additional Information" at bounding box center [471, 255] width 410 height 35
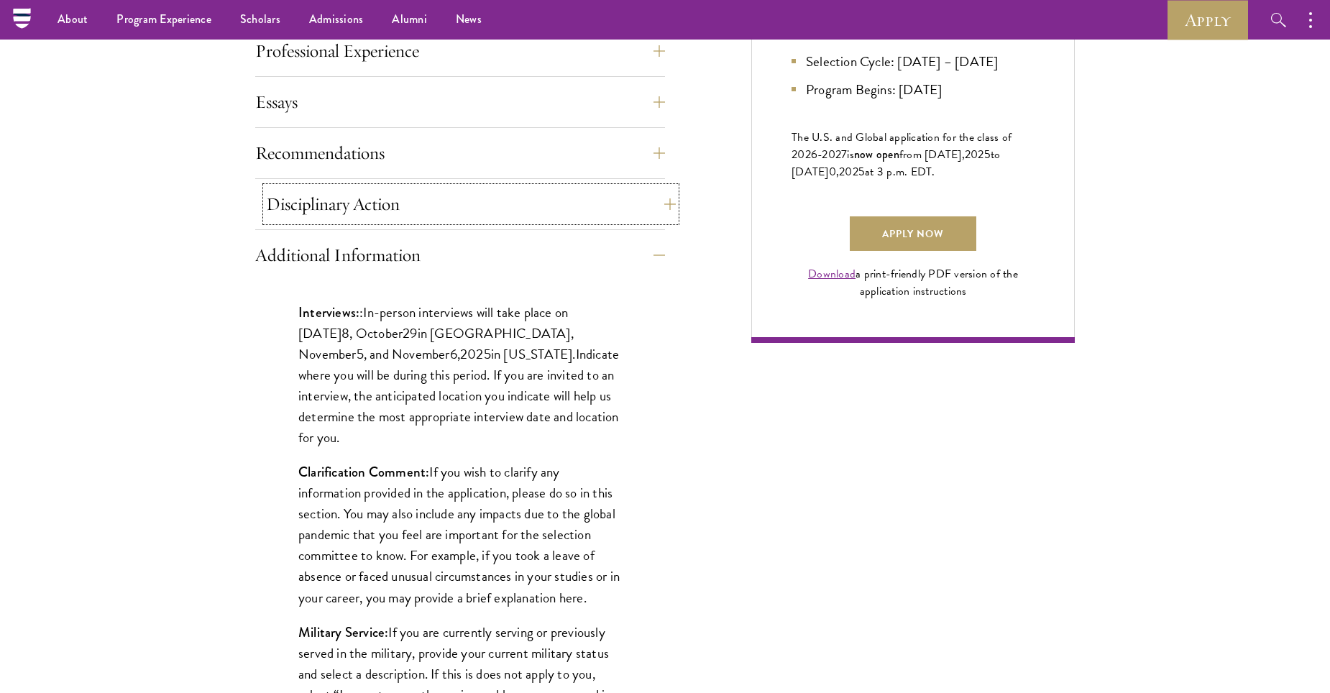
click at [317, 201] on button "Disciplinary Action" at bounding box center [471, 204] width 410 height 35
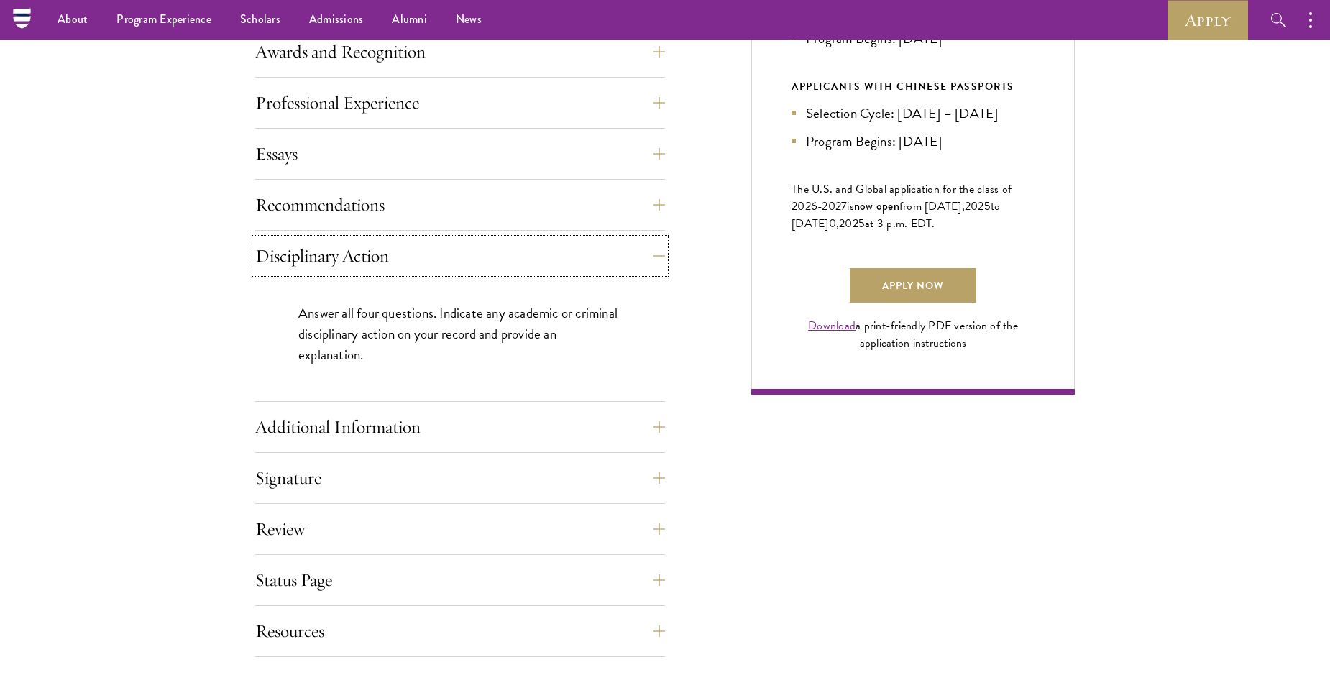
scroll to position [895, 0]
click at [351, 418] on button "Additional Information" at bounding box center [471, 428] width 410 height 35
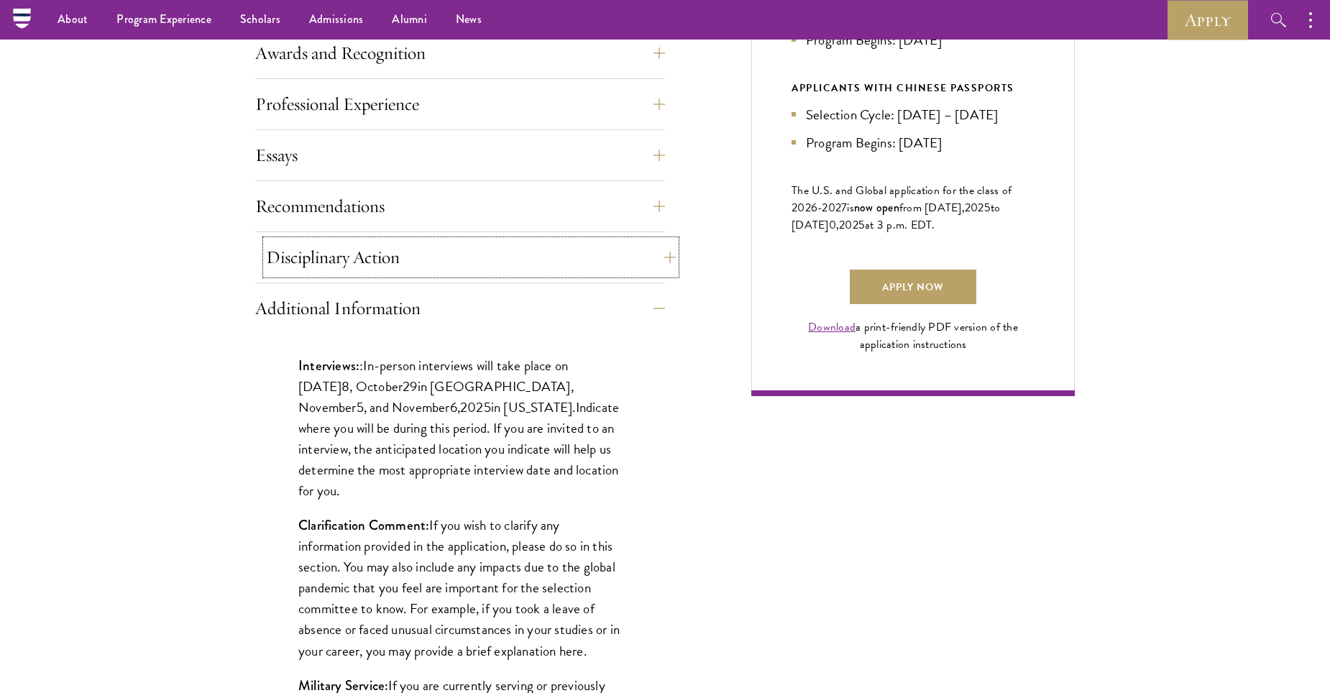
click at [367, 249] on button "Disciplinary Action" at bounding box center [471, 257] width 410 height 35
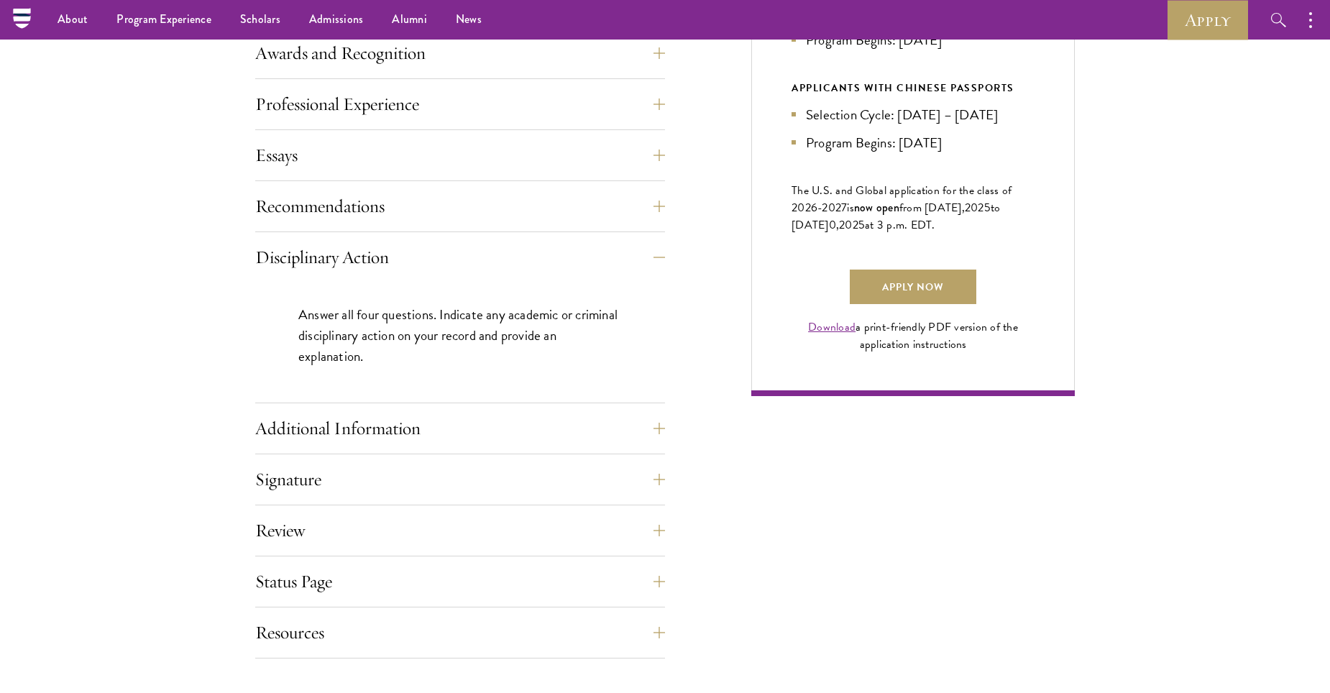
click at [397, 403] on div "Disciplinary Action Answer all four questions. Indicate any academic or crimina…" at bounding box center [460, 321] width 410 height 163
click at [394, 408] on div "Application Home Page The online application form must be completed in English.…" at bounding box center [460, 194] width 410 height 929
click at [395, 430] on button "Additional Information" at bounding box center [471, 428] width 410 height 35
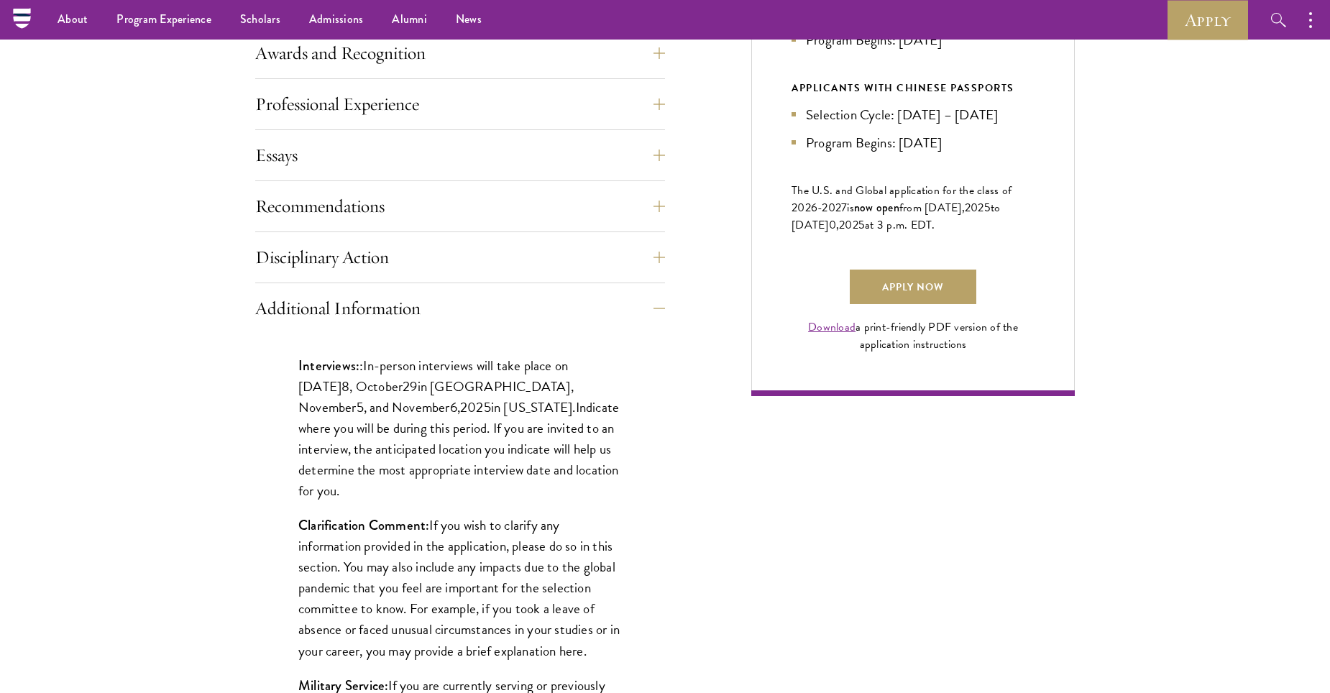
click at [921, 603] on div "Application Home Page The online application form must be completed in English.…" at bounding box center [665, 343] width 820 height 1313
